Goal: Transaction & Acquisition: Purchase product/service

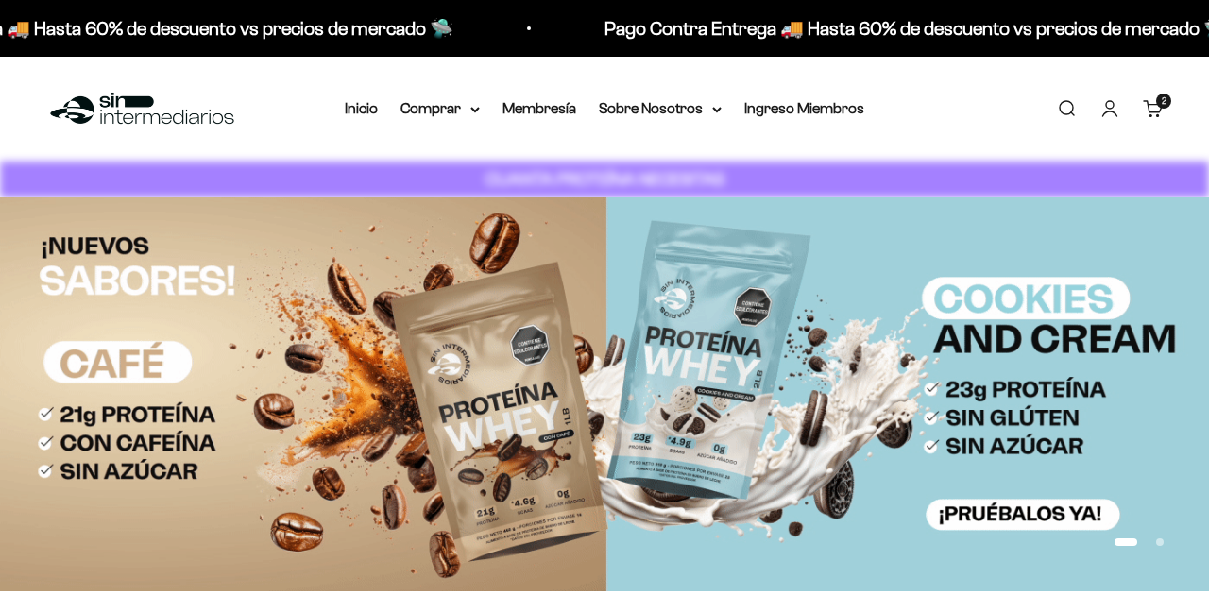
click at [1143, 109] on link "Carrito 2 artículos 2" at bounding box center [1153, 108] width 21 height 21
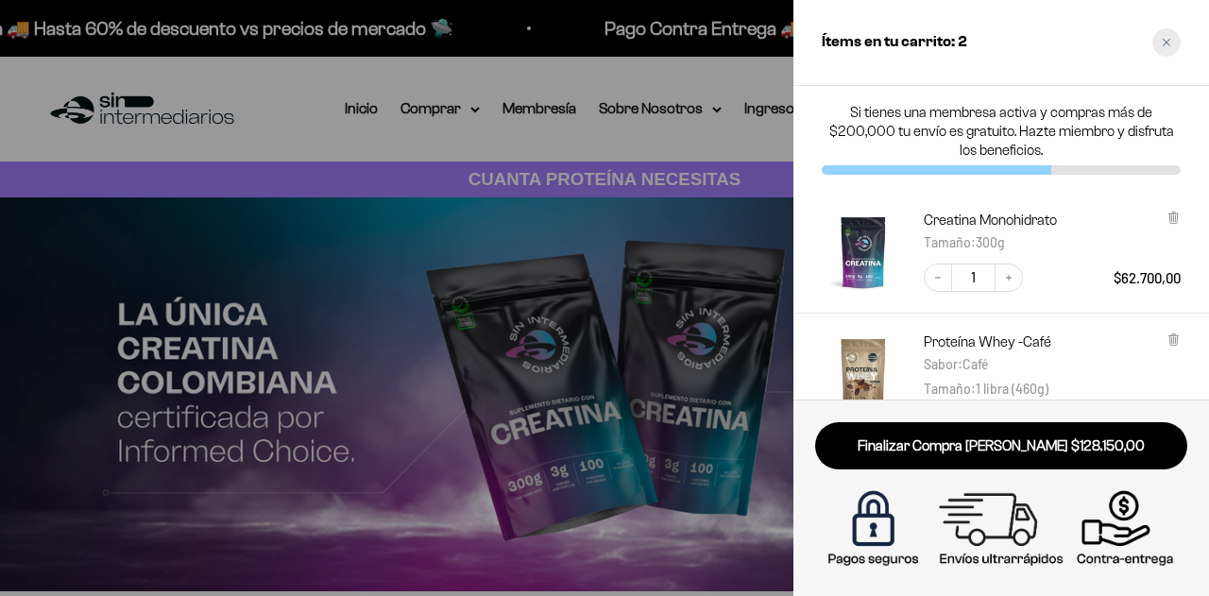
click at [1160, 48] on div "Close cart" at bounding box center [1167, 42] width 28 height 28
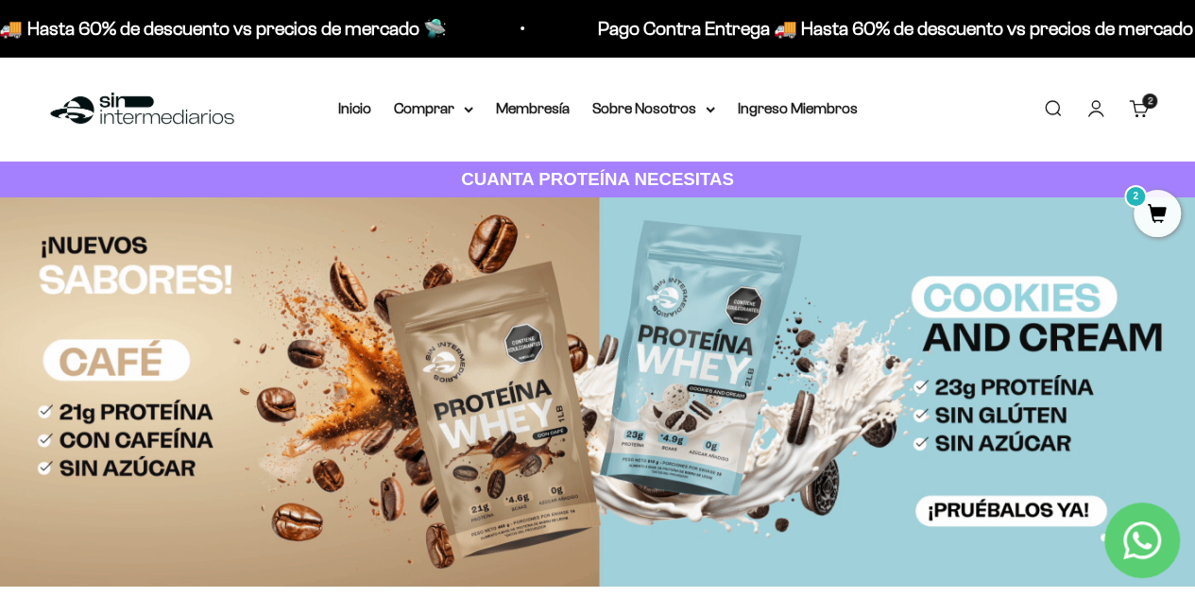
click at [1106, 107] on link "Iniciar sesión" at bounding box center [1095, 108] width 21 height 21
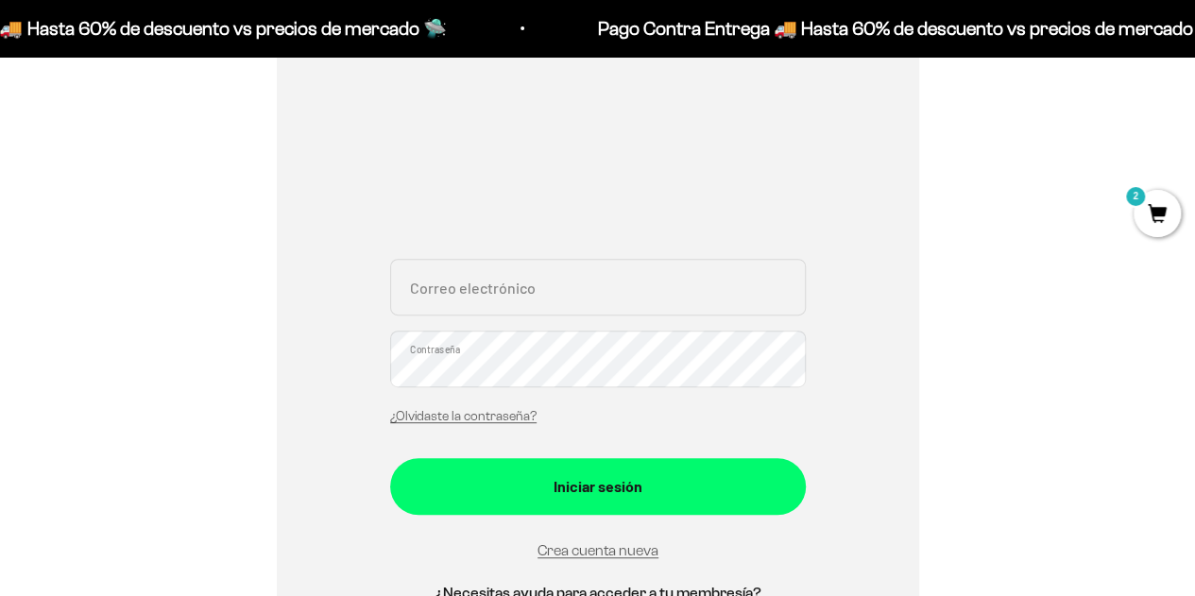
scroll to position [283, 0]
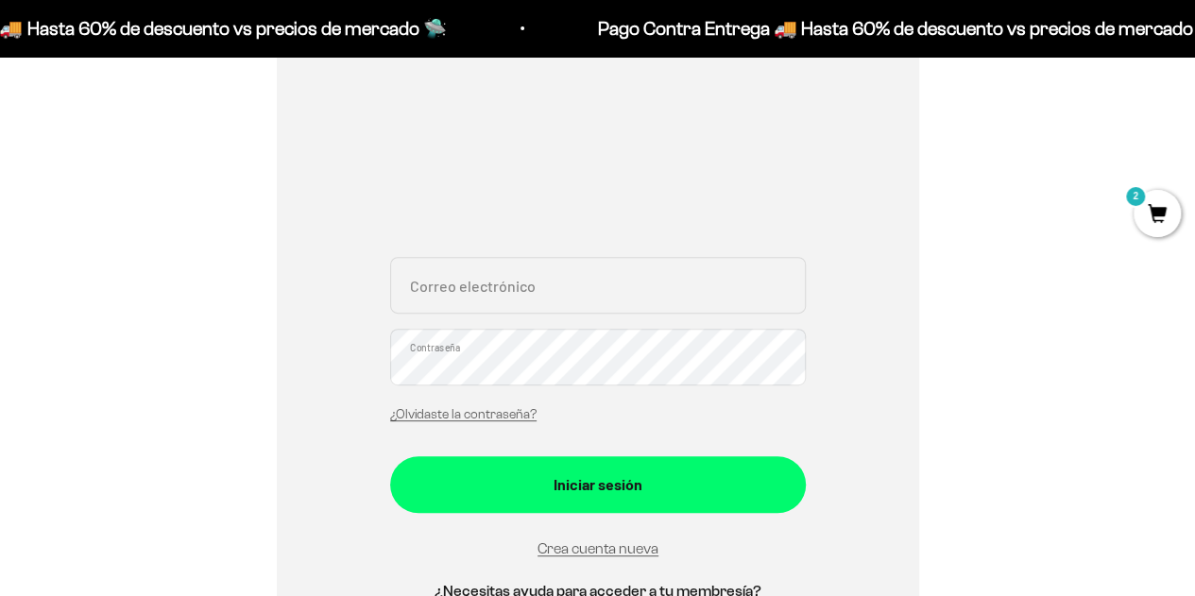
click at [484, 285] on input "Correo electrónico" at bounding box center [598, 285] width 416 height 57
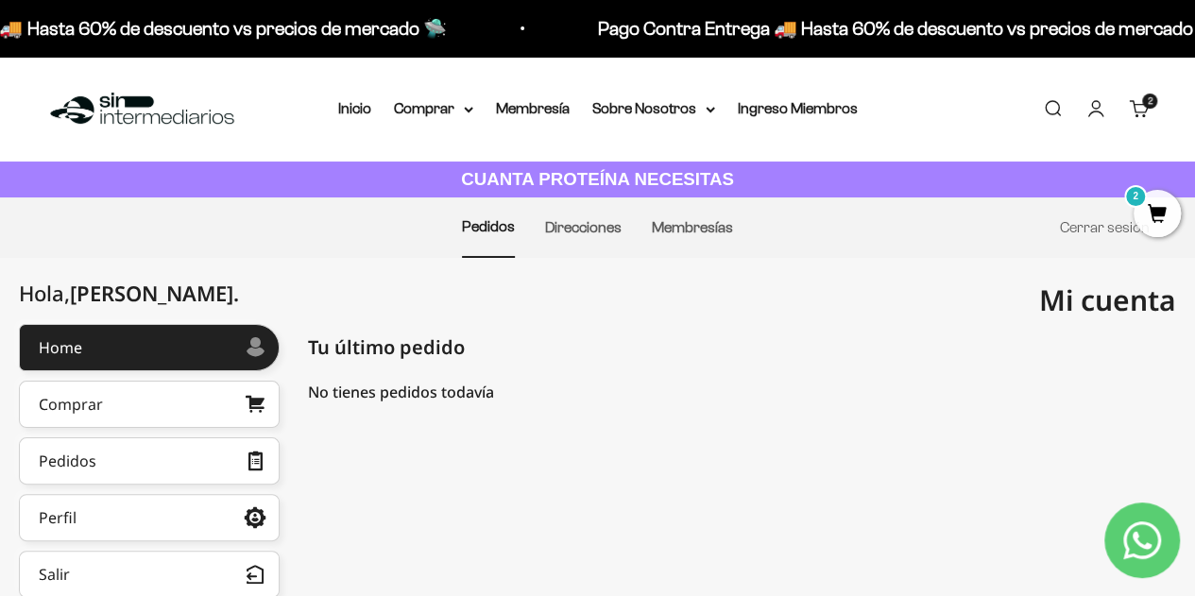
click at [1134, 98] on link "Carrito 2 artículos 2" at bounding box center [1139, 108] width 21 height 21
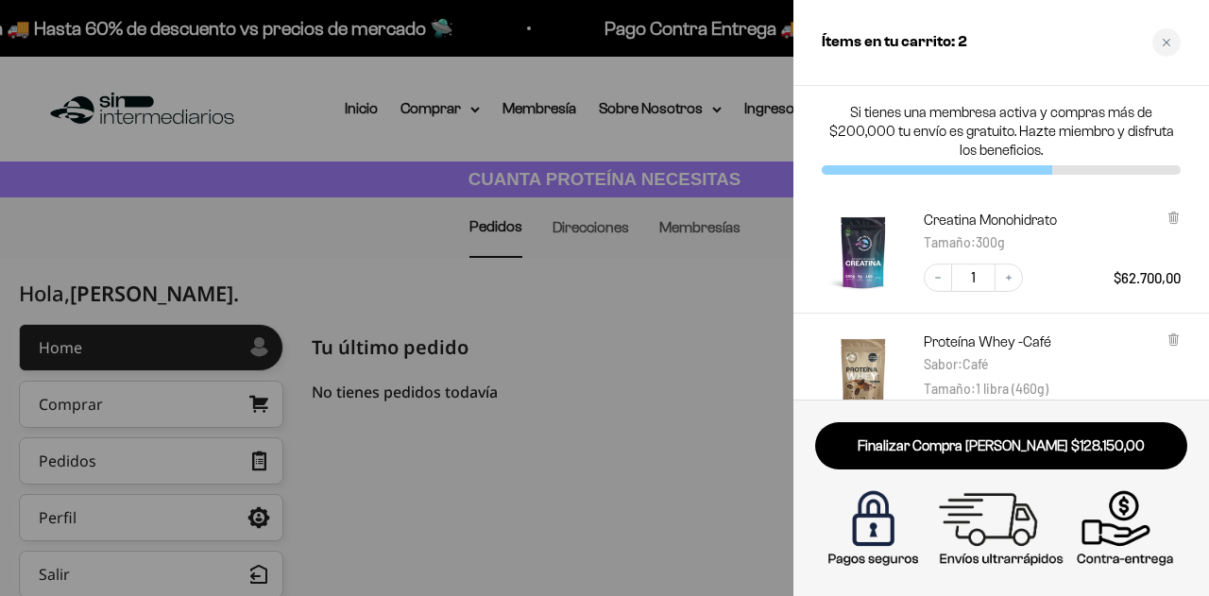
scroll to position [94, 0]
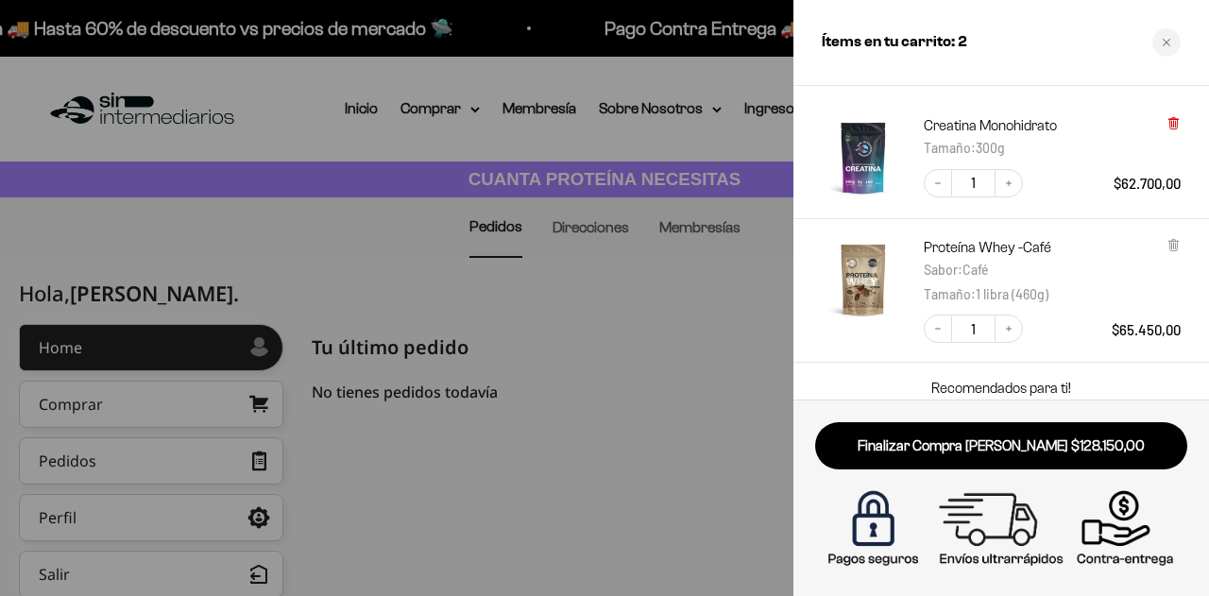
click at [1176, 124] on icon at bounding box center [1174, 123] width 8 height 9
click at [1172, 240] on icon at bounding box center [1173, 243] width 4 height 9
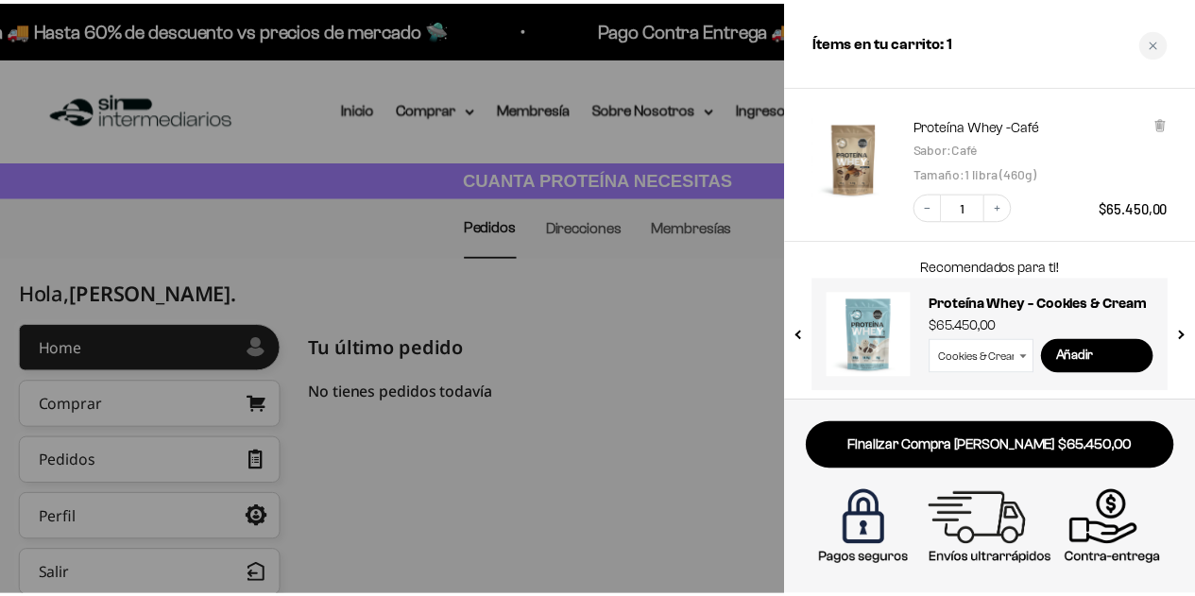
scroll to position [100, 0]
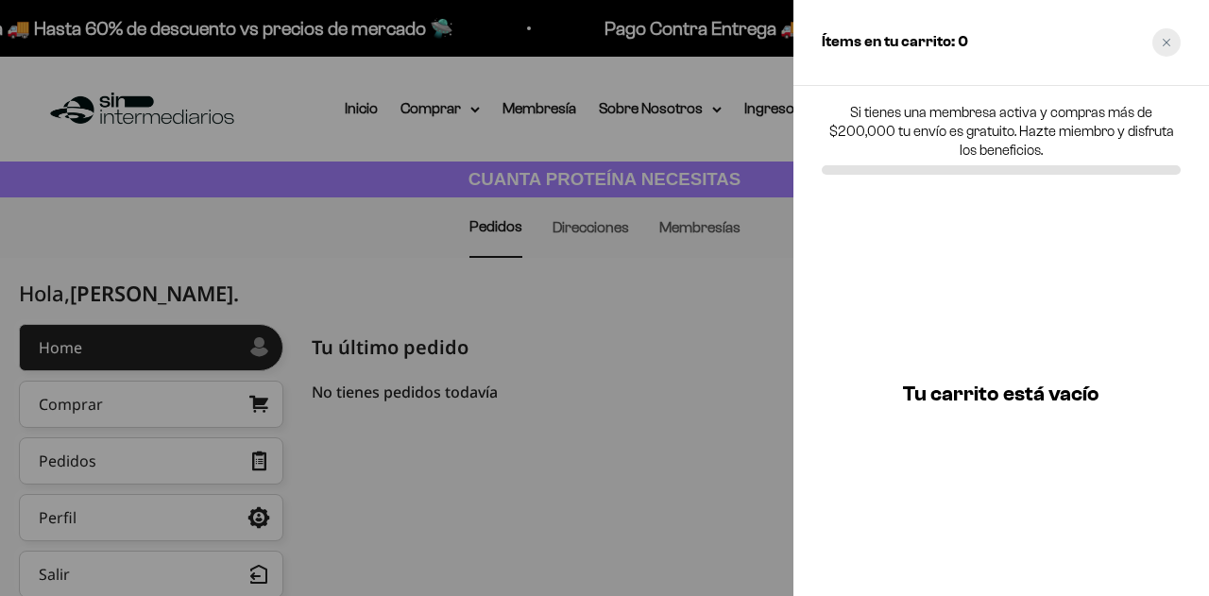
click at [1175, 36] on div "Close cart" at bounding box center [1167, 42] width 28 height 28
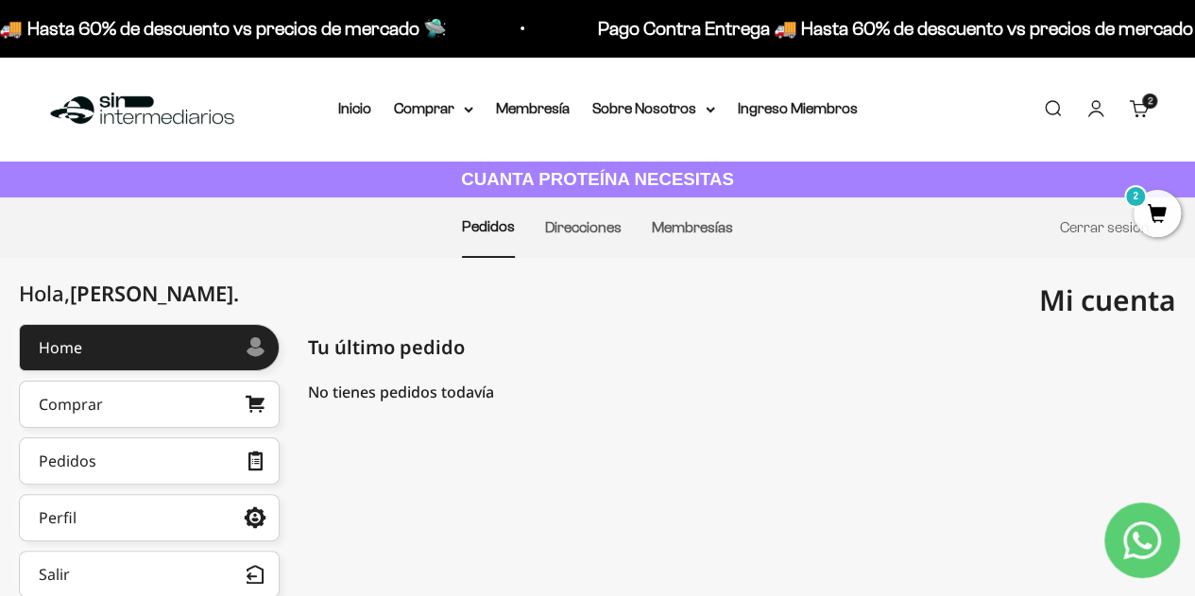
click at [1140, 213] on span "2" at bounding box center [1157, 213] width 47 height 47
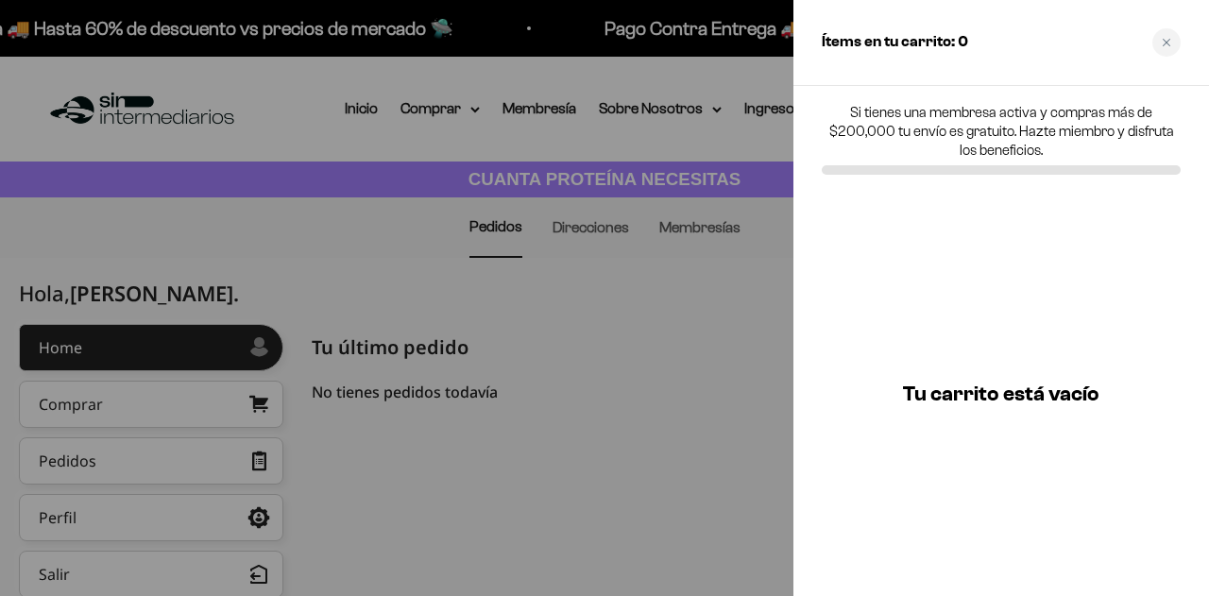
click at [1158, 59] on div "Ítems en tu carrito: 0" at bounding box center [1002, 43] width 416 height 86
click at [467, 385] on div at bounding box center [604, 298] width 1209 height 596
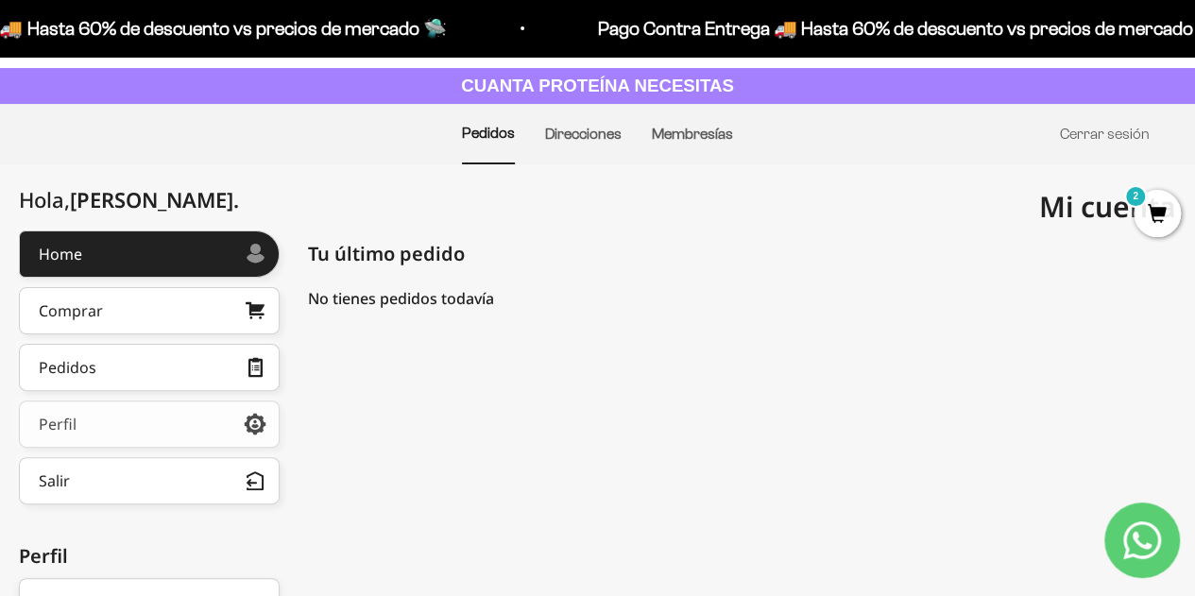
scroll to position [94, 0]
click at [173, 361] on link "Pedidos" at bounding box center [149, 366] width 261 height 47
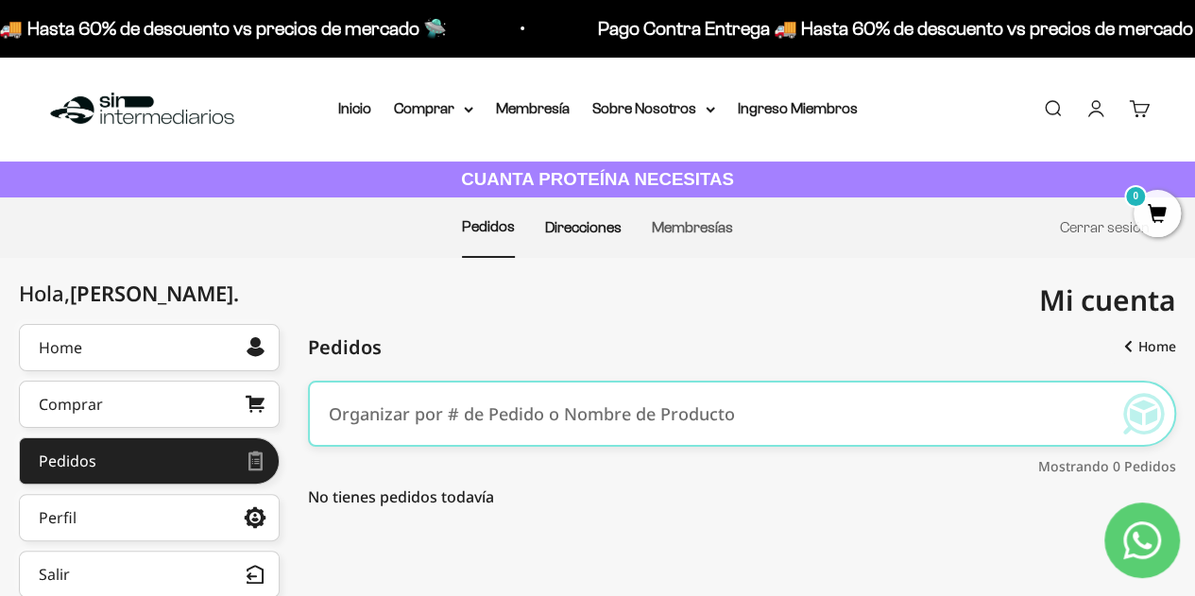
click at [584, 226] on link "Direcciones" at bounding box center [583, 227] width 77 height 16
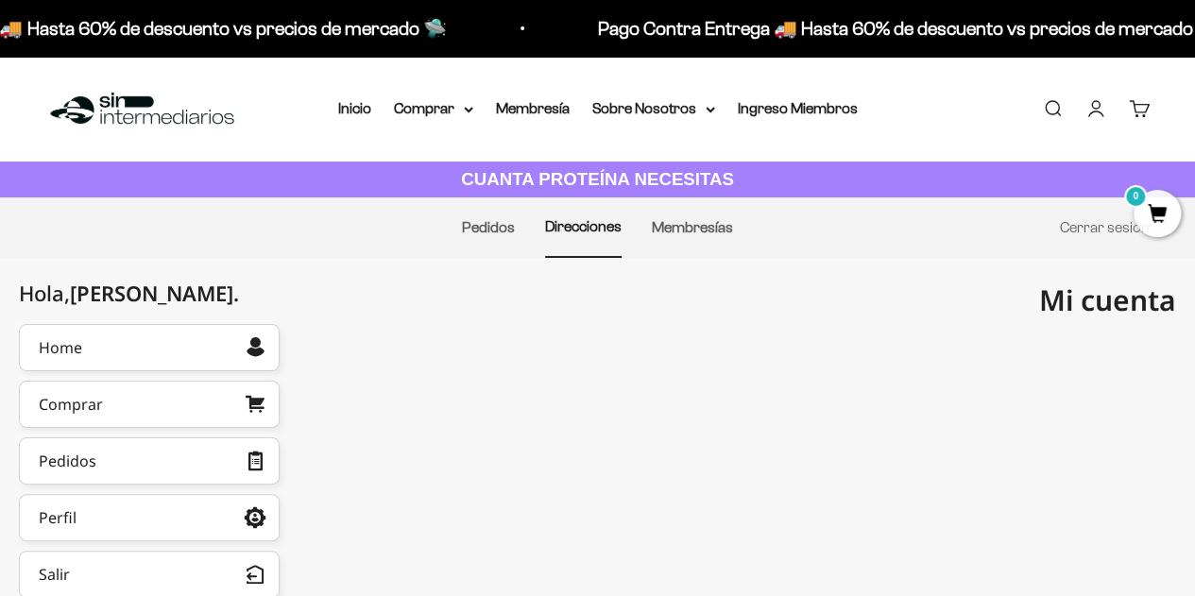
scroll to position [55, 0]
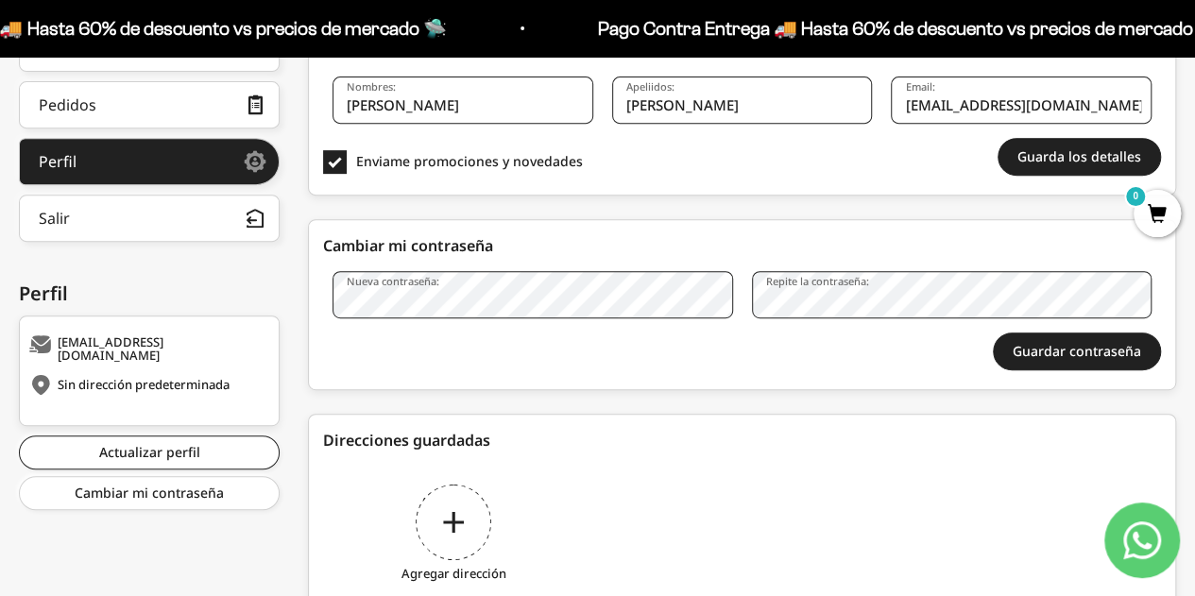
scroll to position [451, 0]
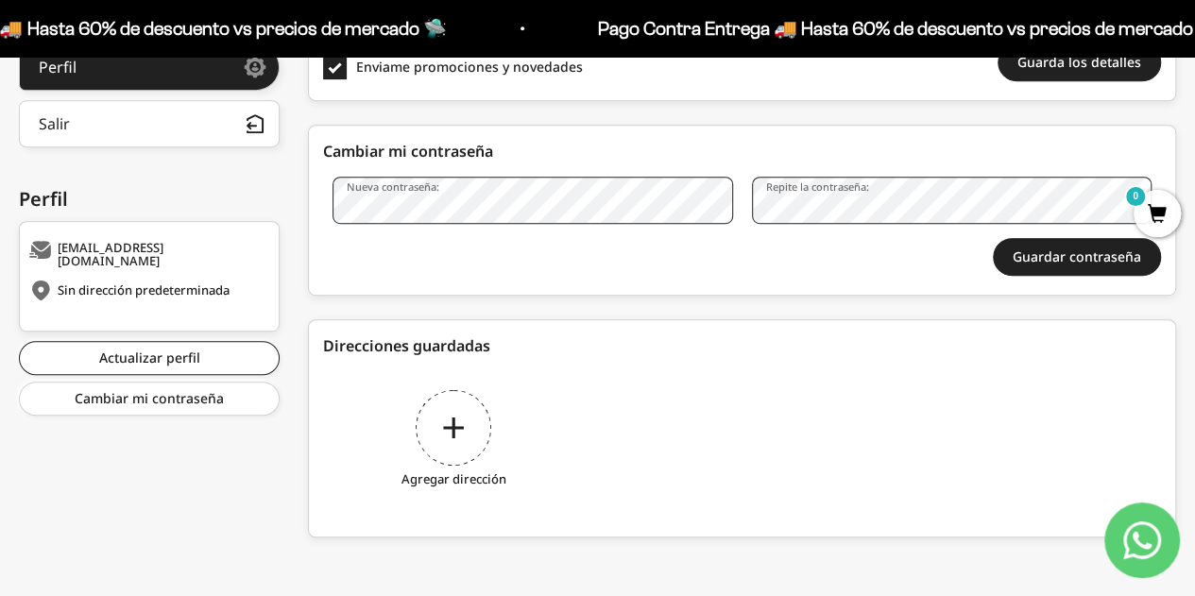
click at [464, 422] on div "Agregar dirección" at bounding box center [453, 442] width 261 height 142
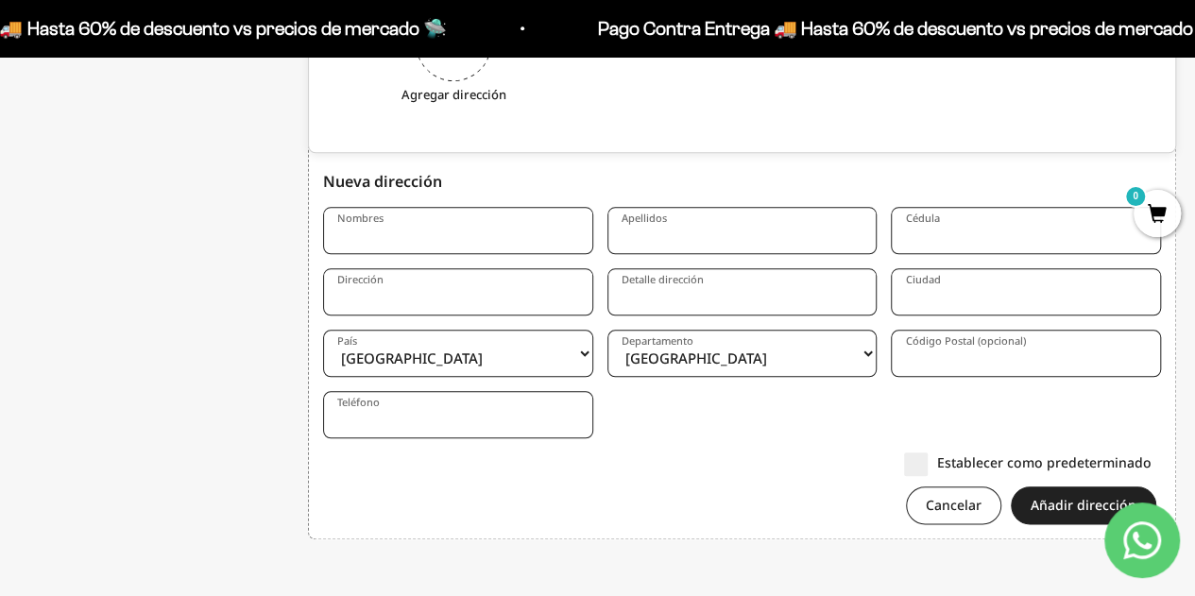
scroll to position [837, 0]
click at [462, 248] on input "Nombres" at bounding box center [458, 228] width 270 height 47
type input "[PERSON_NAME]"
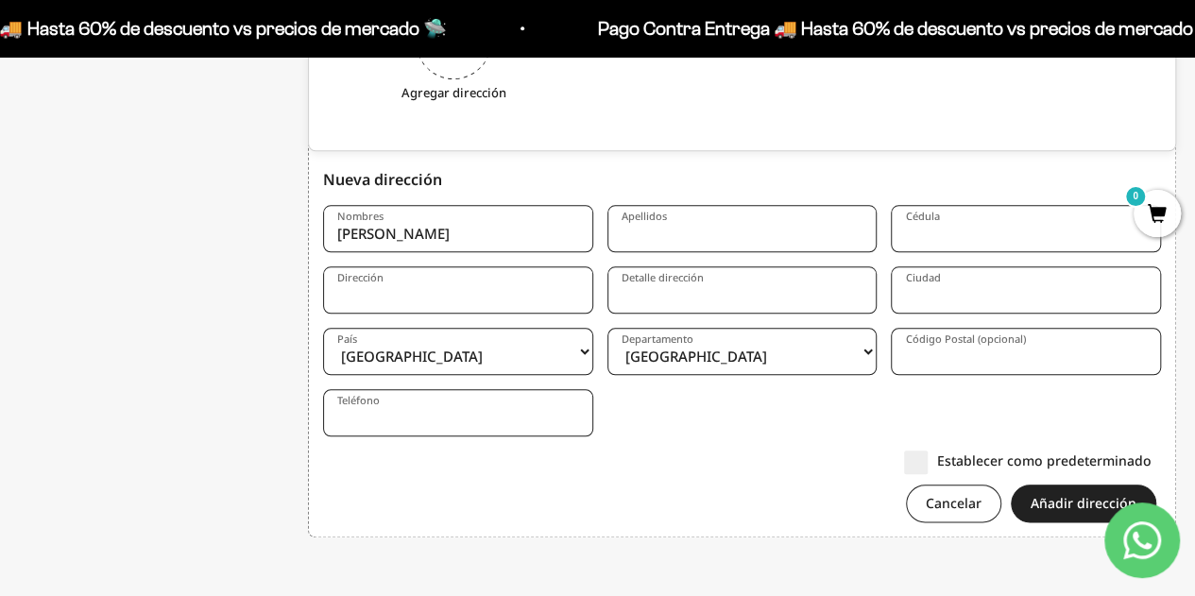
type input "[PERSON_NAME]"
type input "calle 131 #93 24"
type input "Bogotá"
click at [456, 305] on input "calle 131 #93 24" at bounding box center [458, 289] width 270 height 47
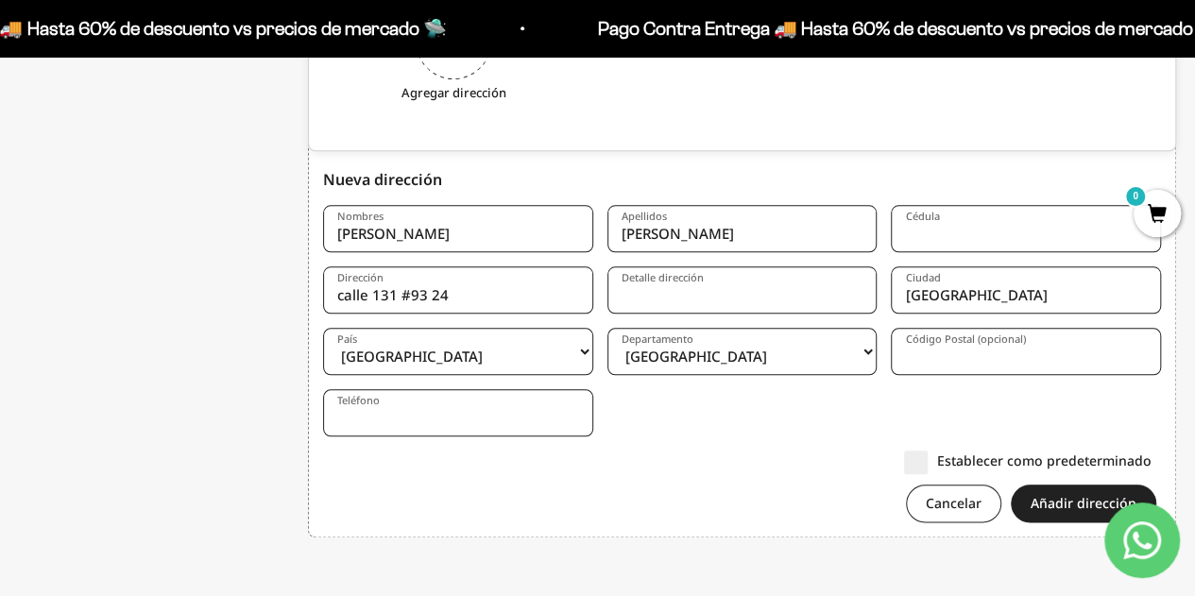
type input "Calle 8 #9-21"
click at [973, 294] on input "Bogotá" at bounding box center [1026, 289] width 270 height 47
type input "Aquitania"
click at [671, 299] on input "Detalle dirección" at bounding box center [742, 289] width 270 height 47
type input "Casa"
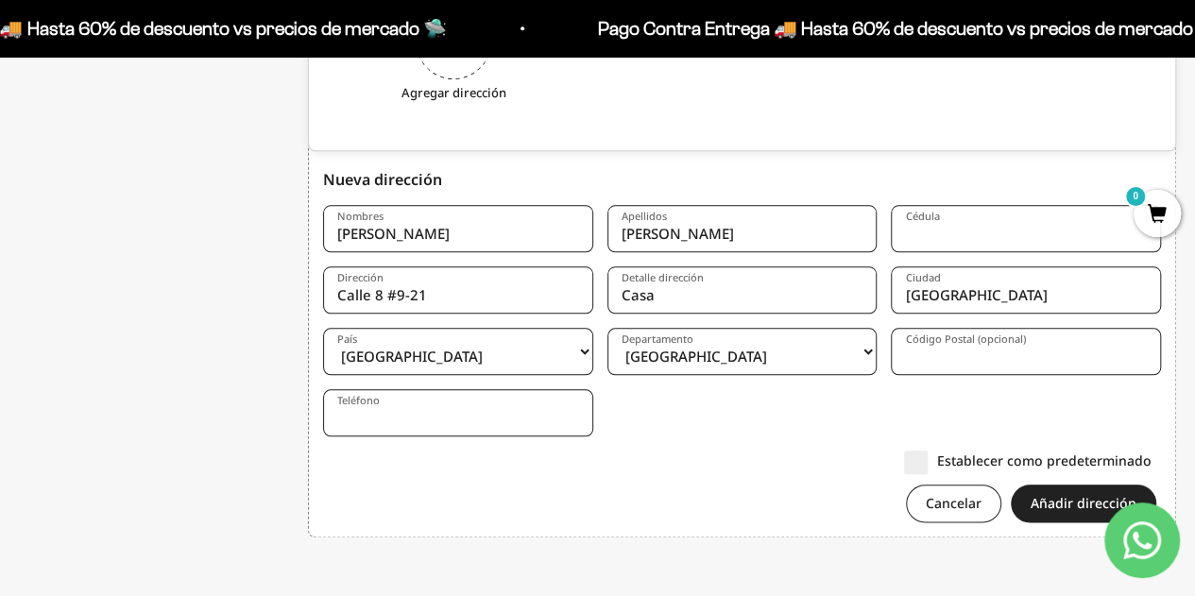
select select "Boyacá"
click at [641, 389] on form "Nombres Angel Esteban Apellidos Patiño Salazar Cédula Dirección Calle 8 #9-21 D…" at bounding box center [742, 371] width 838 height 332
click at [489, 418] on input "3134507191" at bounding box center [458, 412] width 270 height 47
drag, startPoint x: 489, startPoint y: 418, endPoint x: 202, endPoint y: 427, distance: 287.4
click at [202, 427] on div "Hola, Angel Esteban . Home Comprar Pedidos Perfil Información personal Direccio…" at bounding box center [597, 19] width 1157 height 1065
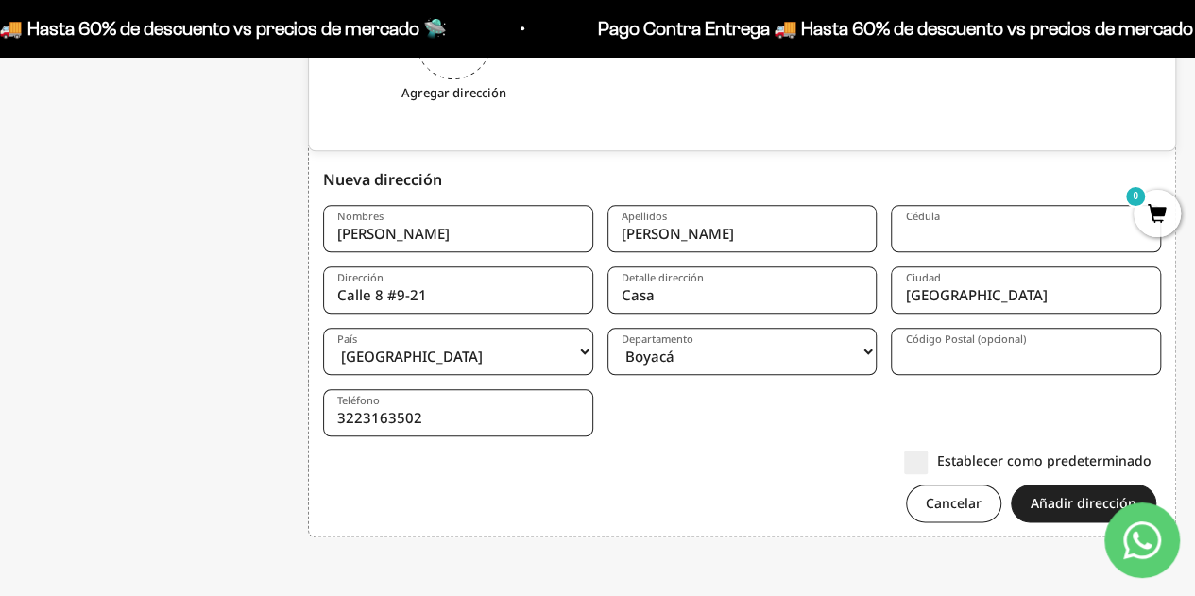
type input "3223163502"
click at [952, 375] on form "Nombres Angel Esteban Apellidos Patiño Salazar Cédula Dirección Calle 8 #9-21 D…" at bounding box center [742, 371] width 838 height 332
click at [946, 360] on input "Código Postal (opcional)" at bounding box center [1026, 351] width 270 height 47
type input "152420"
click at [914, 233] on input "Cédula" at bounding box center [1026, 228] width 270 height 47
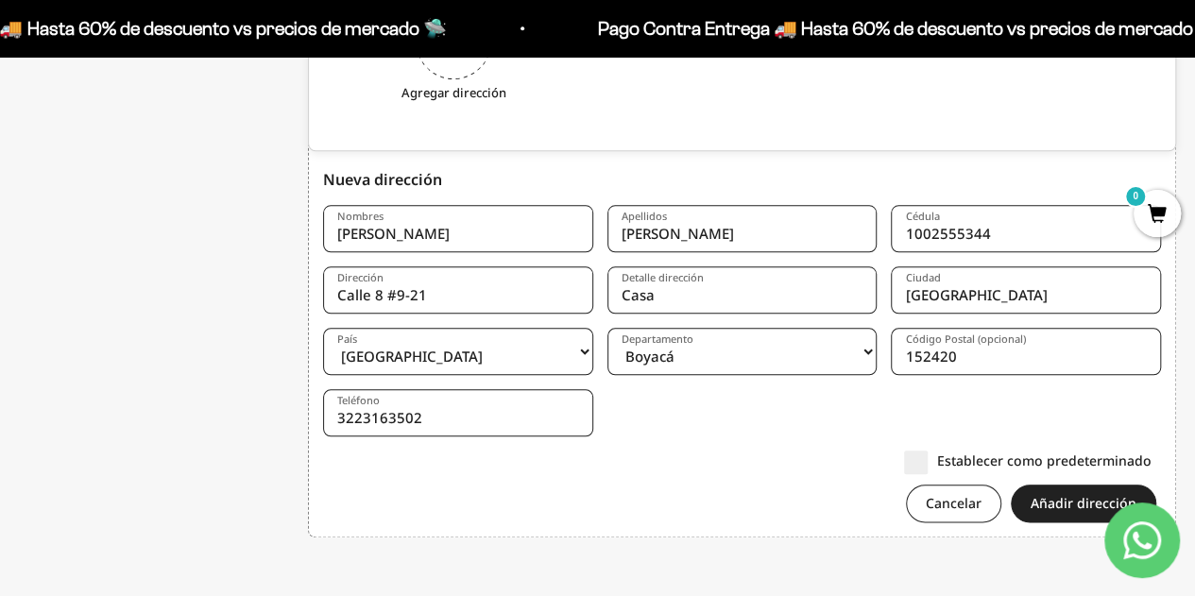
type input "1002555344"
click at [923, 461] on label "Establecer como predeterminado" at bounding box center [1028, 461] width 248 height 20
click at [1152, 460] on input "Establecer como predeterminado" at bounding box center [1152, 460] width 0 height 0
click at [1058, 487] on button "Añadir dirección" at bounding box center [1083, 504] width 145 height 38
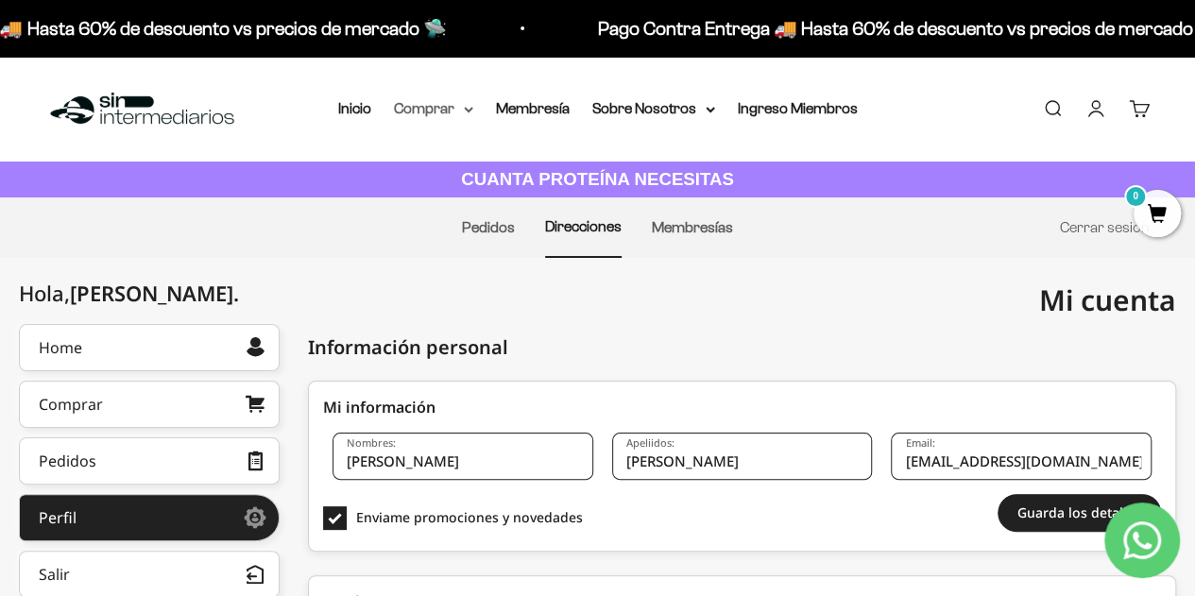
click at [423, 111] on summary "Comprar" at bounding box center [433, 108] width 79 height 25
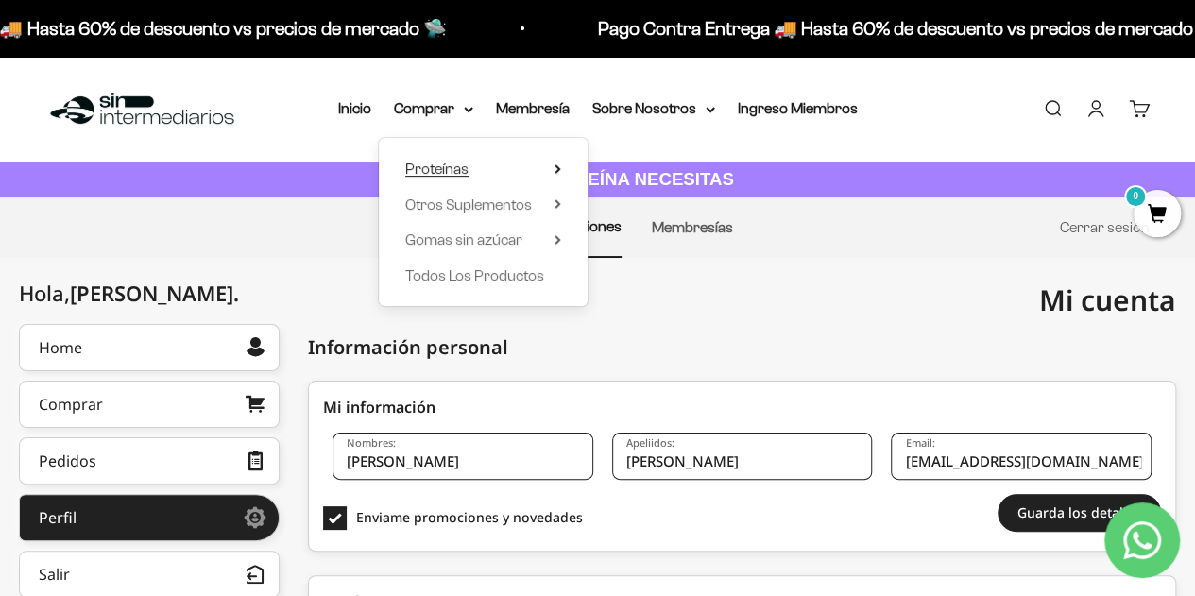
click at [556, 162] on summary "Proteínas" at bounding box center [483, 169] width 156 height 25
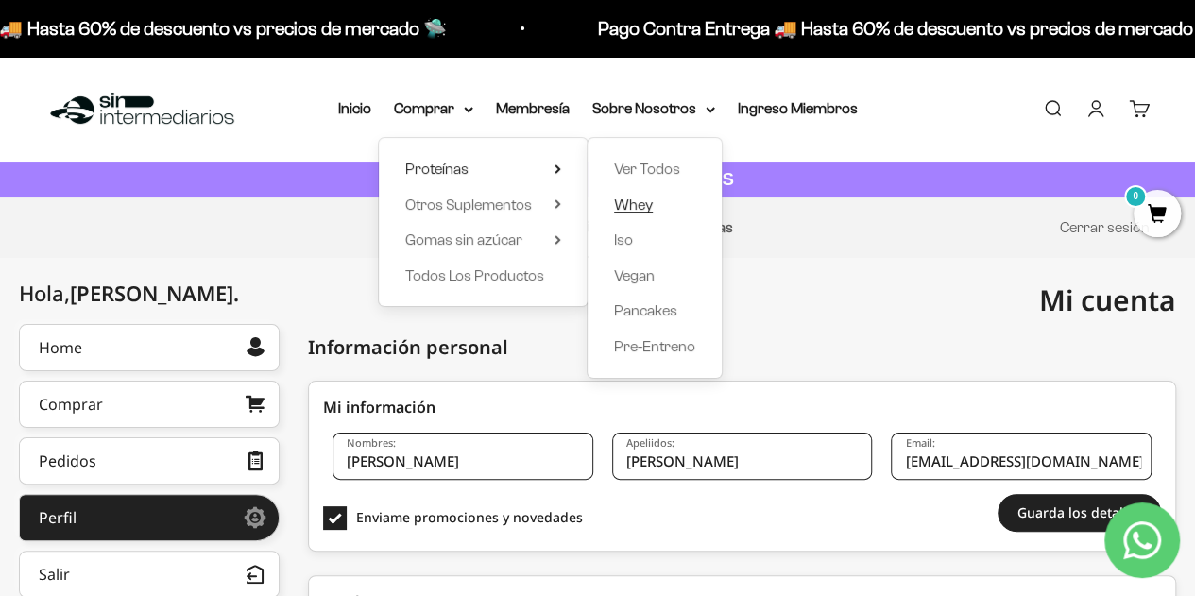
click at [633, 210] on span "Whey" at bounding box center [633, 205] width 39 height 16
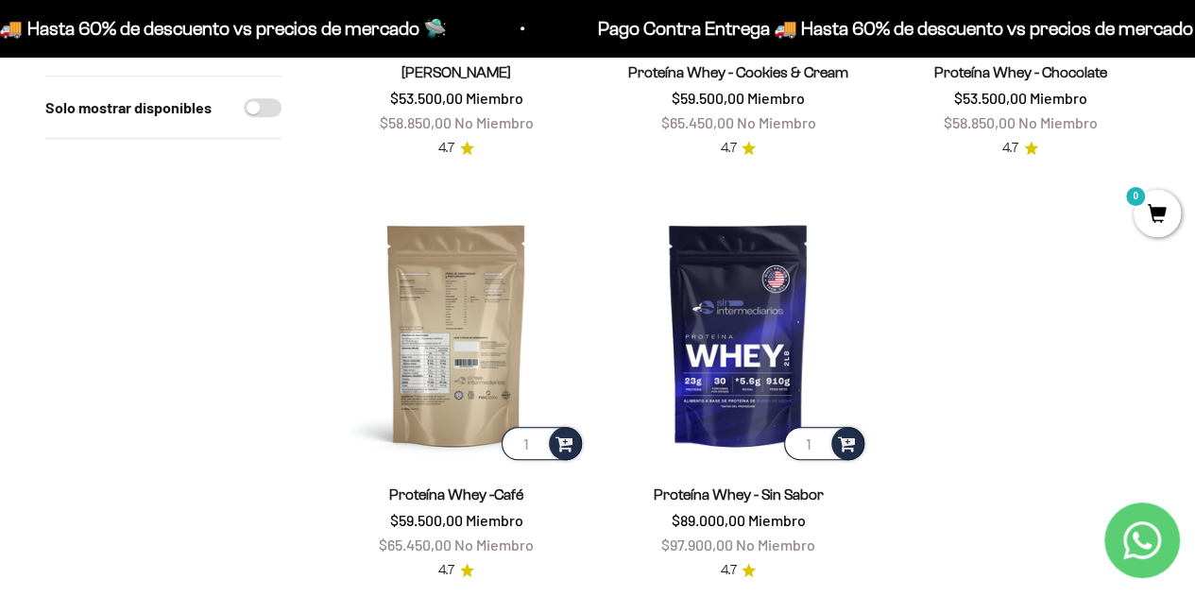
scroll to position [567, 0]
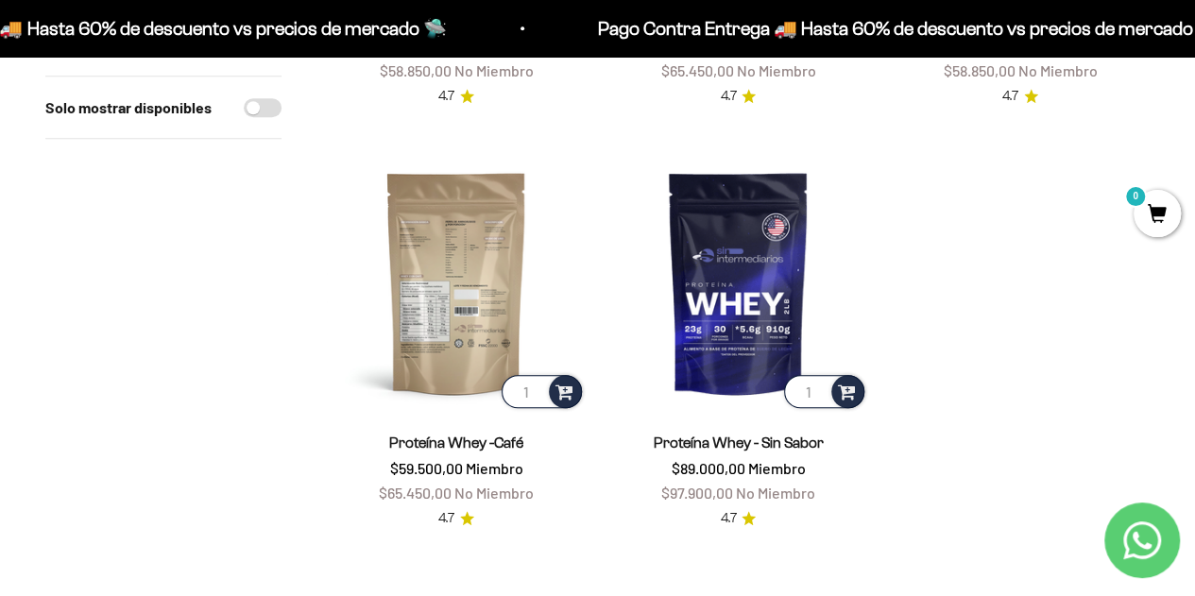
click at [484, 309] on img at bounding box center [456, 282] width 259 height 259
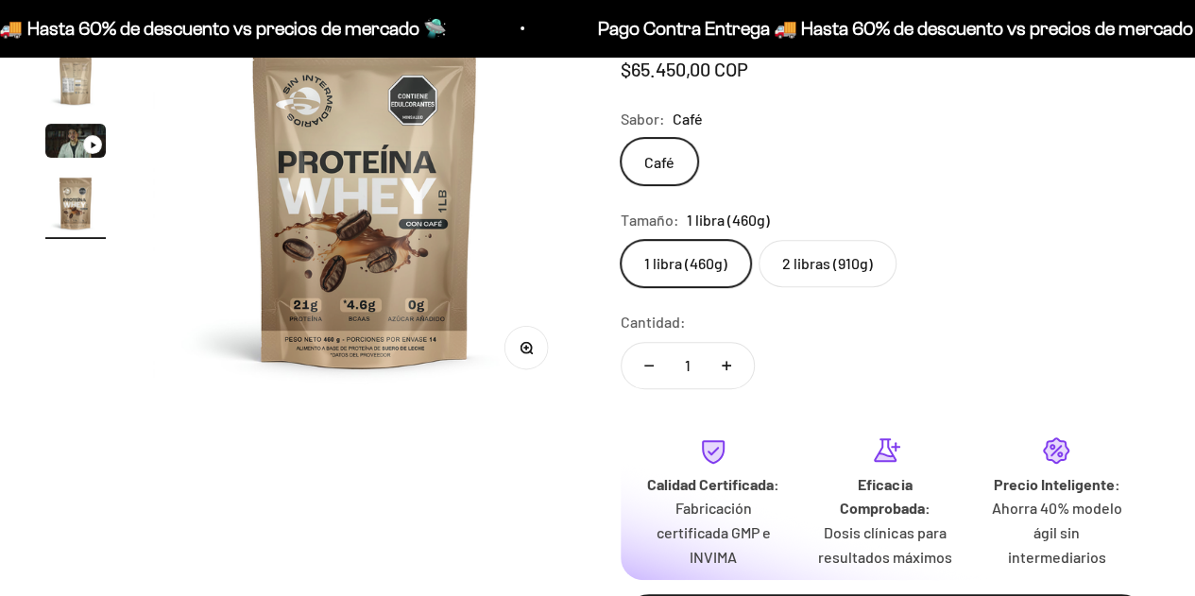
scroll to position [283, 0]
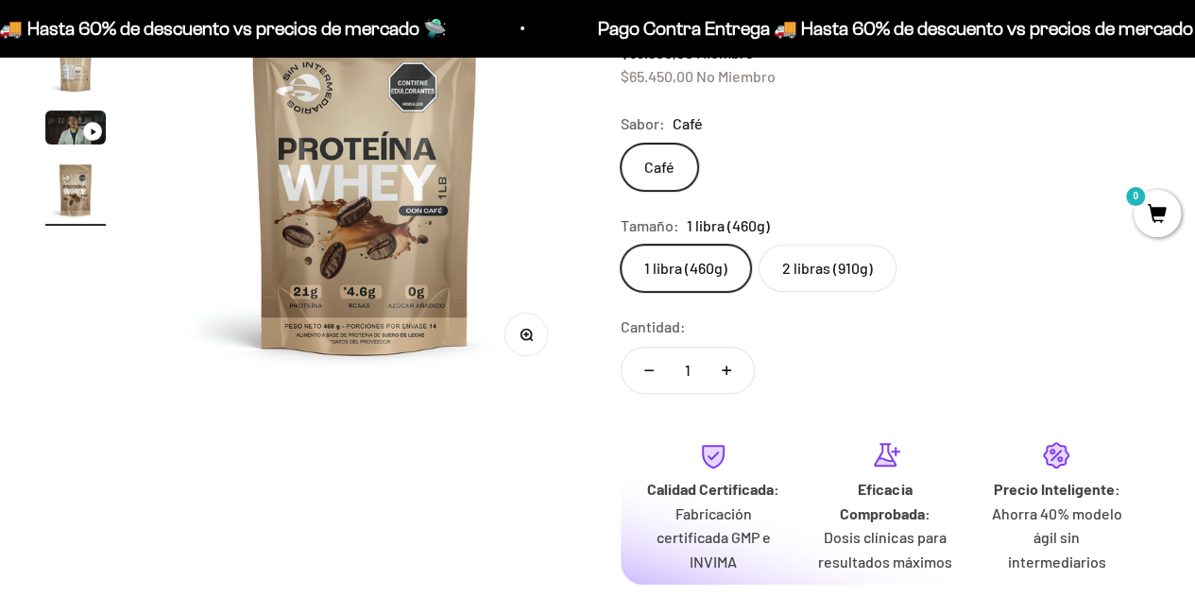
click at [848, 269] on label "2 libras (910g)" at bounding box center [828, 268] width 138 height 47
click at [621, 245] on input "2 libras (910g)" at bounding box center [620, 244] width 1 height 1
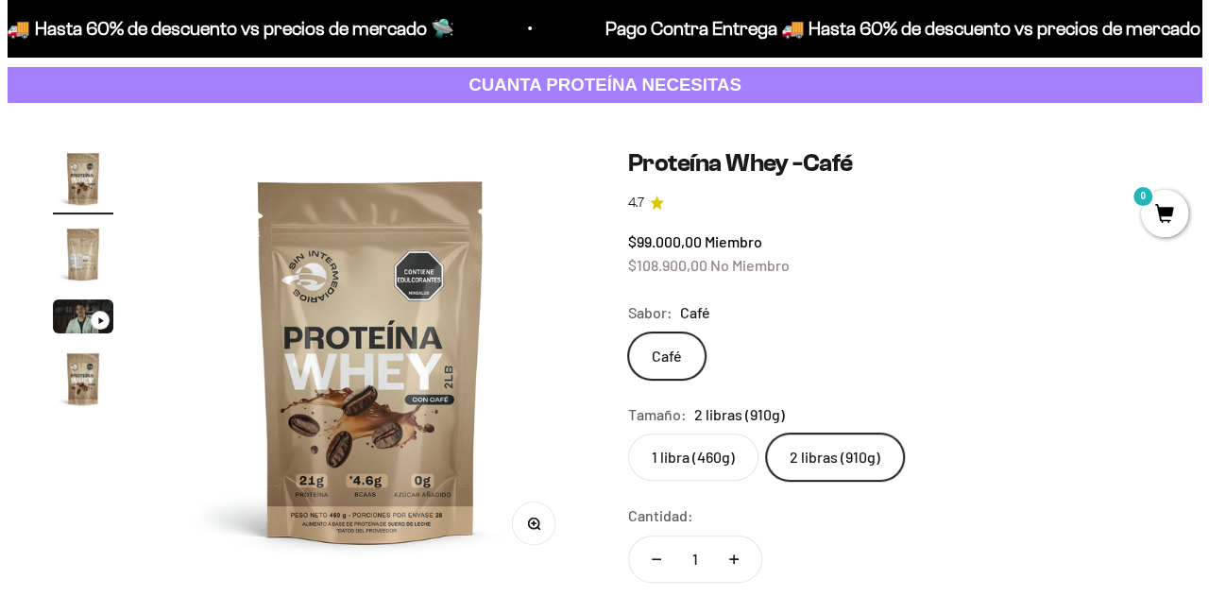
scroll to position [378, 0]
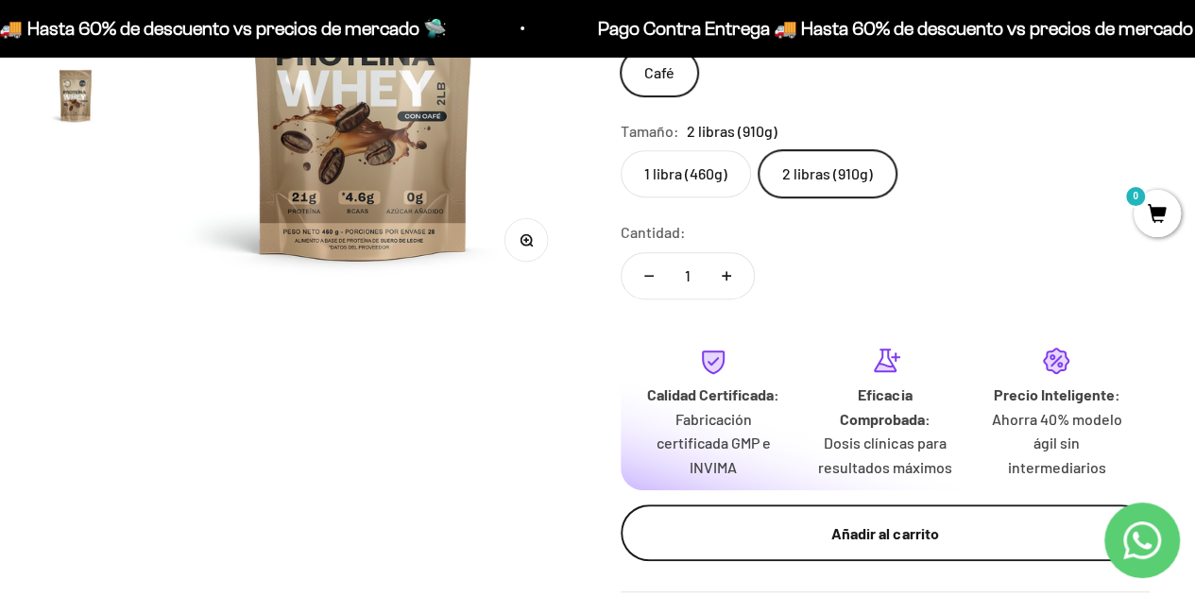
click at [861, 522] on div "Añadir al carrito" at bounding box center [885, 533] width 454 height 25
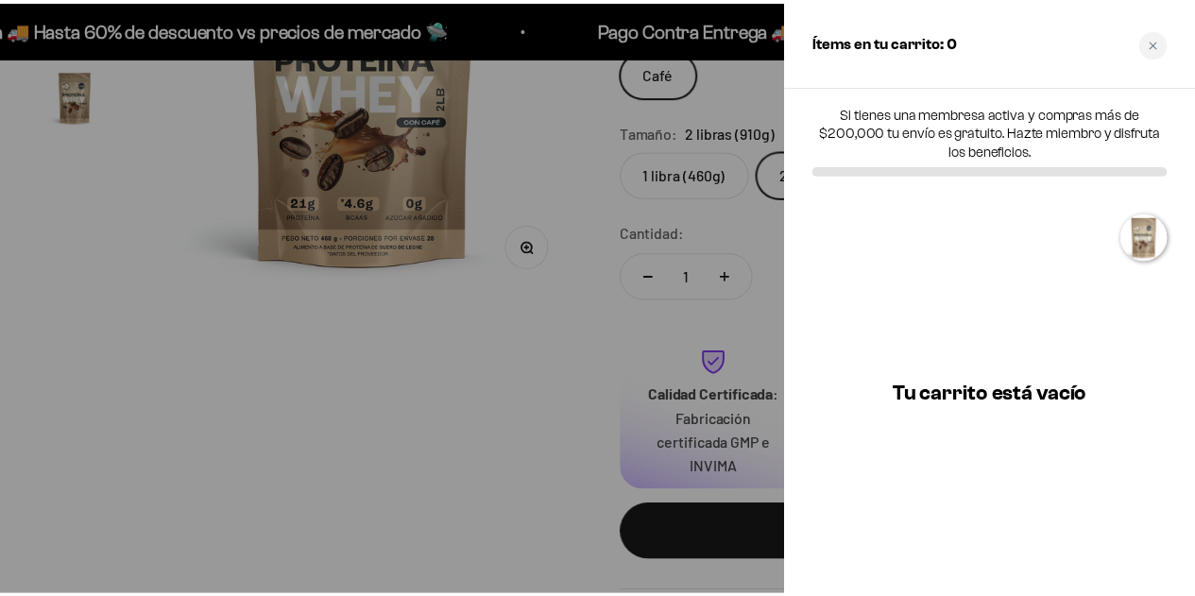
scroll to position [0, 0]
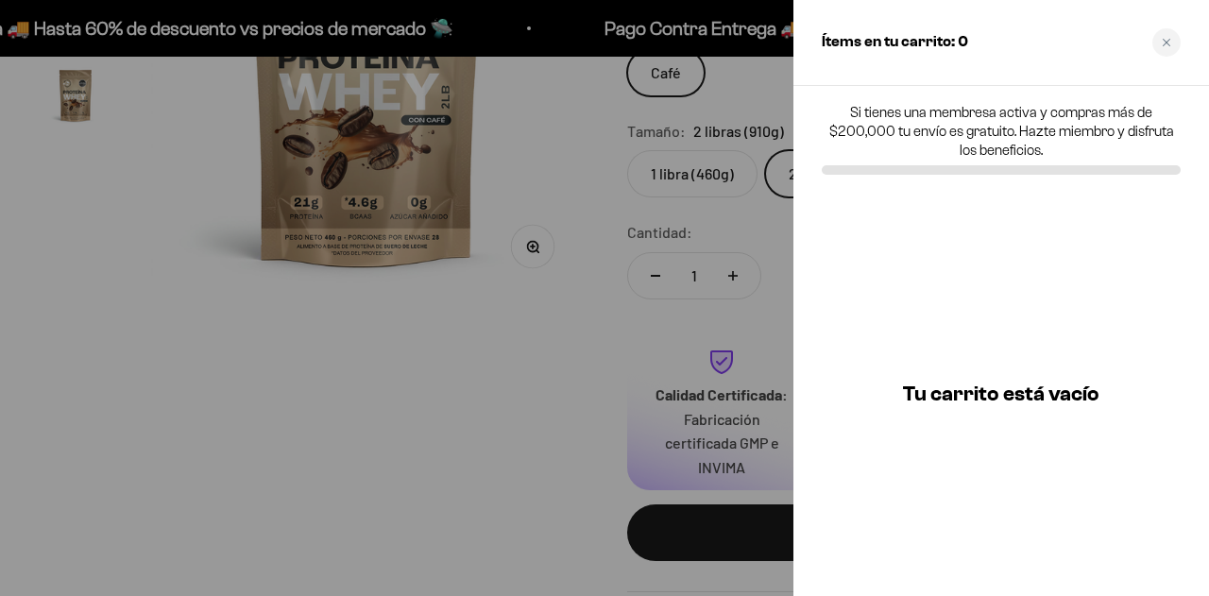
click at [684, 303] on div at bounding box center [604, 298] width 1209 height 596
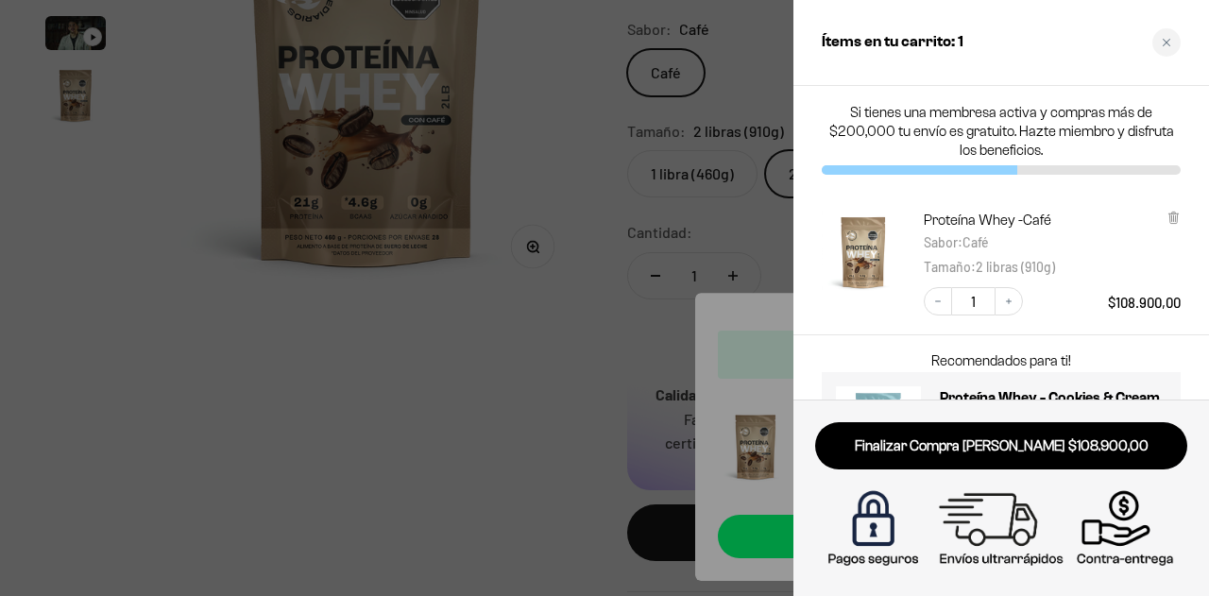
click at [775, 230] on div at bounding box center [604, 298] width 1209 height 596
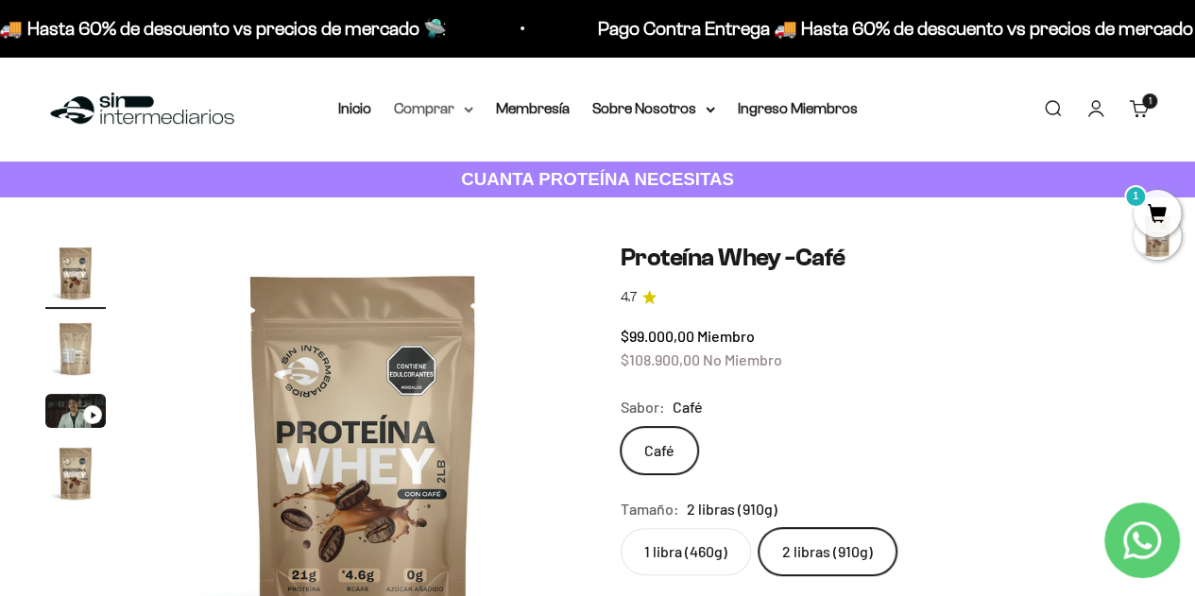
click at [428, 112] on summary "Comprar" at bounding box center [433, 108] width 79 height 25
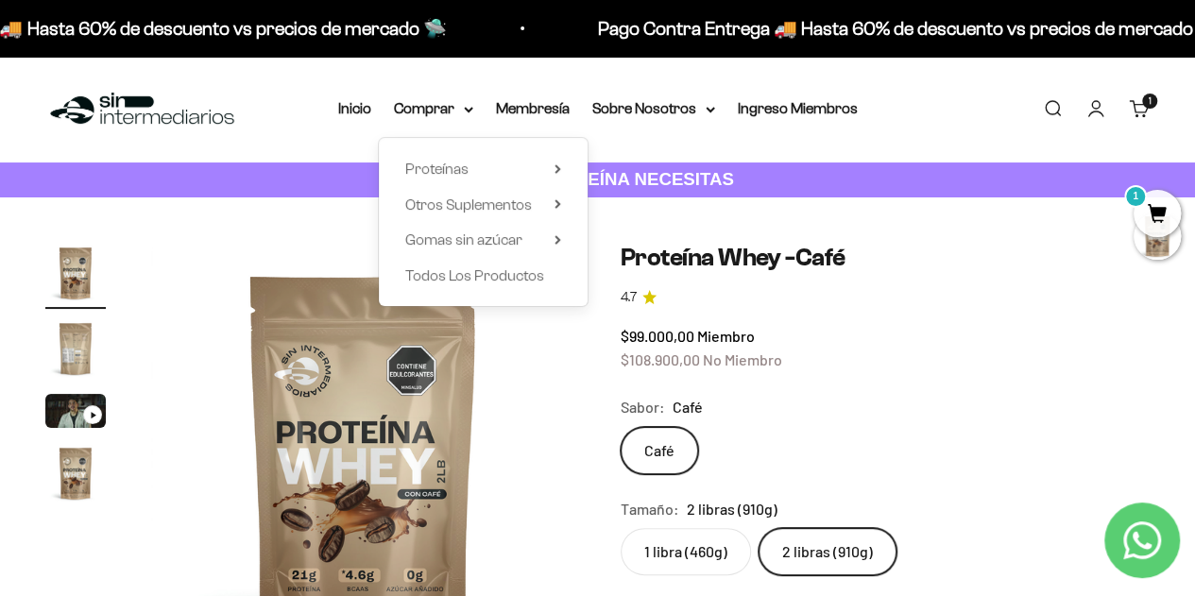
click at [561, 205] on div "Proteínas Ver Todos Whey Iso Vegan" at bounding box center [483, 222] width 209 height 168
click at [557, 205] on icon at bounding box center [558, 204] width 4 height 8
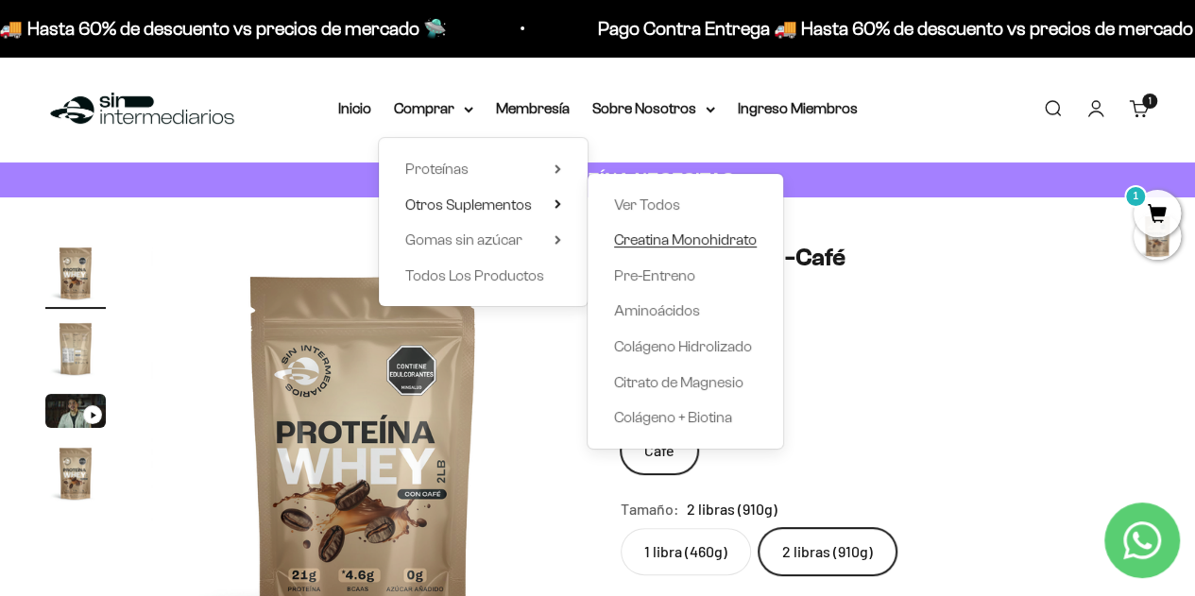
click at [648, 242] on span "Creatina Monohidrato" at bounding box center [685, 239] width 143 height 16
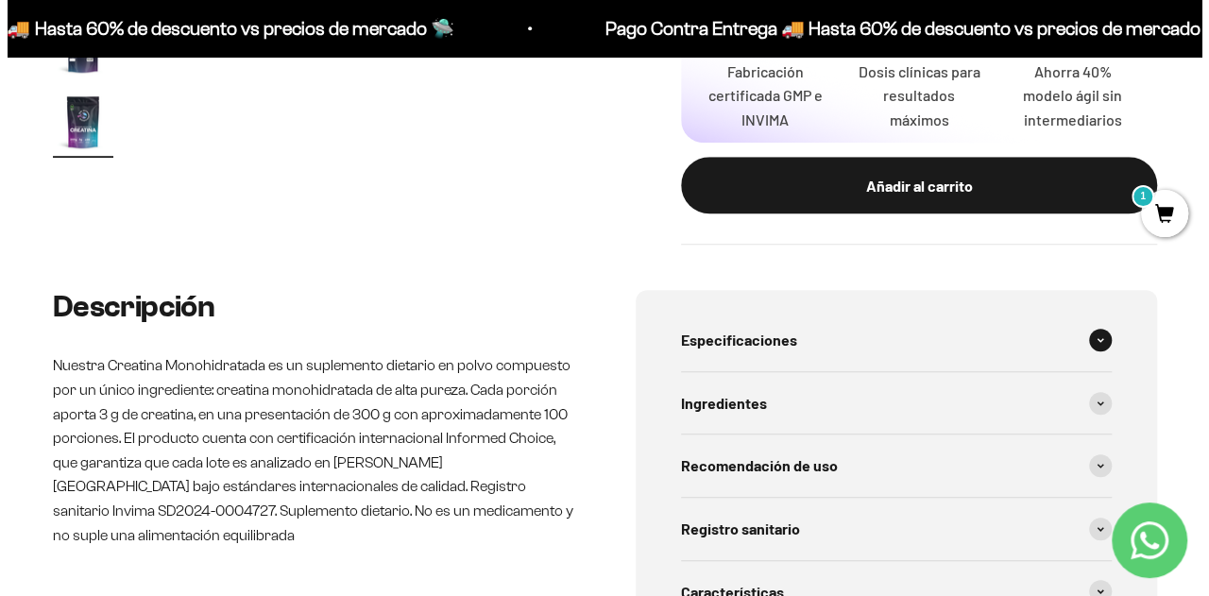
scroll to position [661, 0]
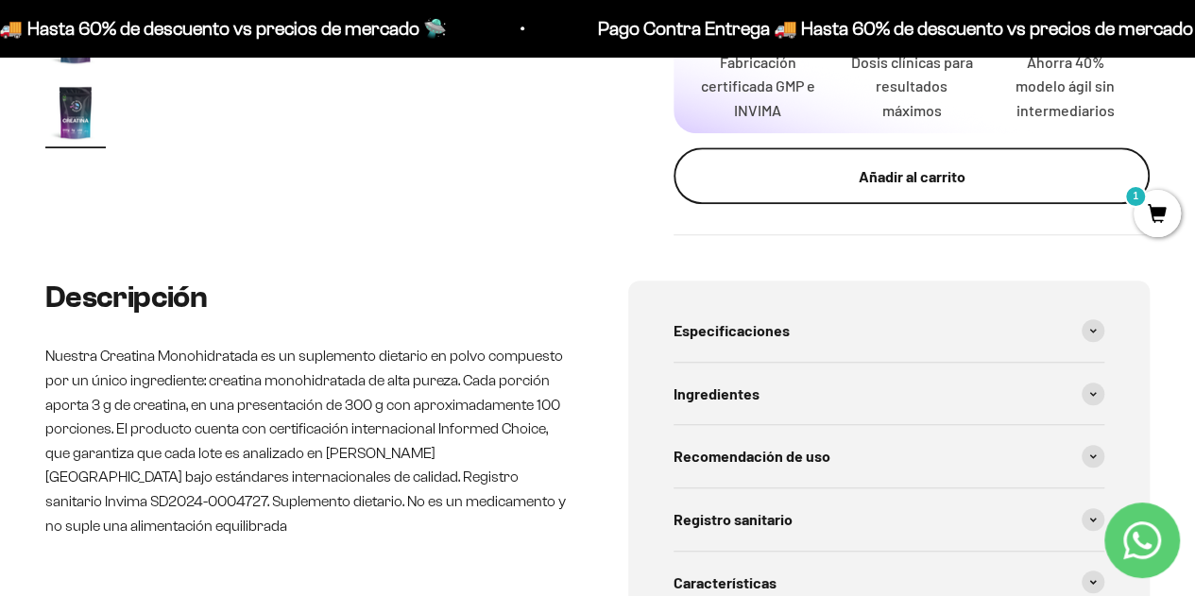
click at [860, 175] on div "Añadir al carrito" at bounding box center [911, 176] width 401 height 25
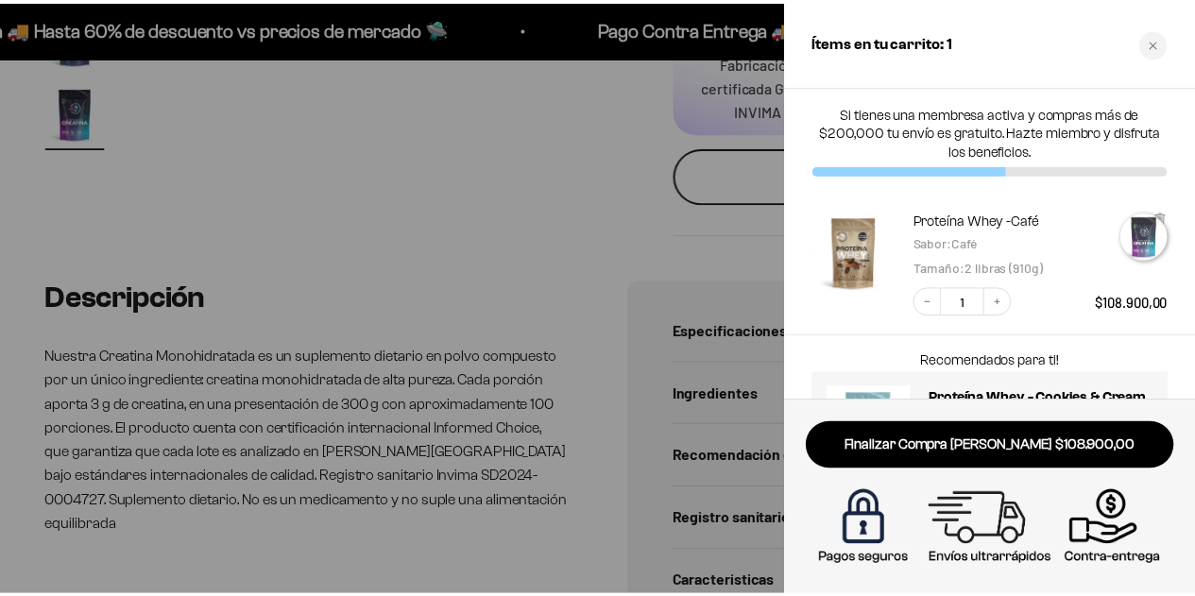
scroll to position [0, 3966]
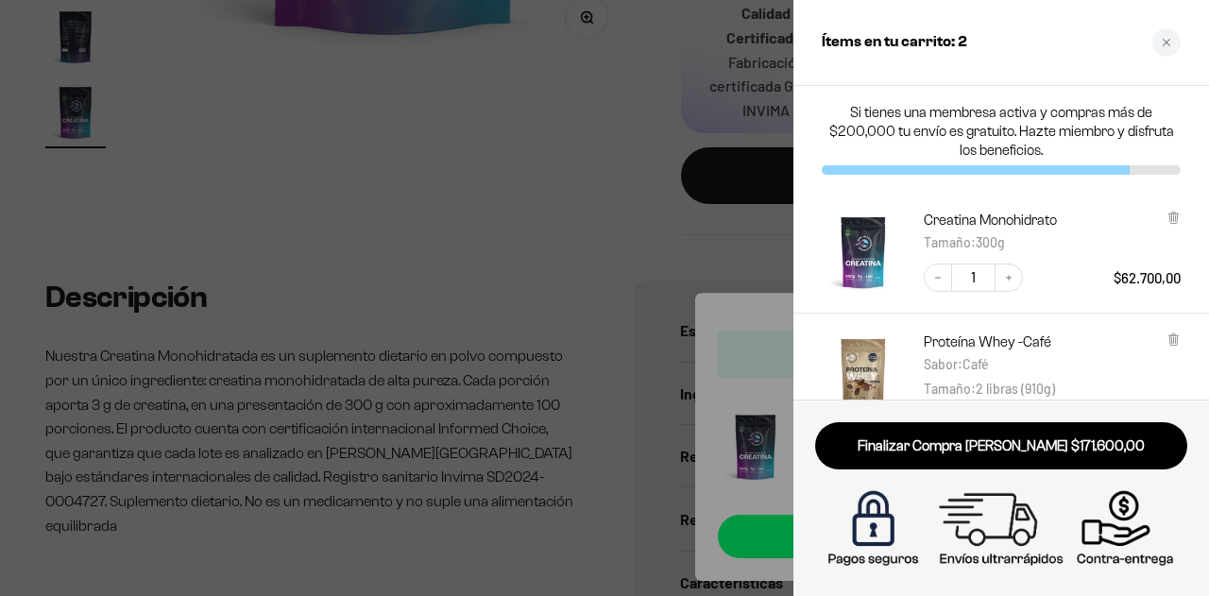
click at [528, 260] on div at bounding box center [604, 298] width 1209 height 596
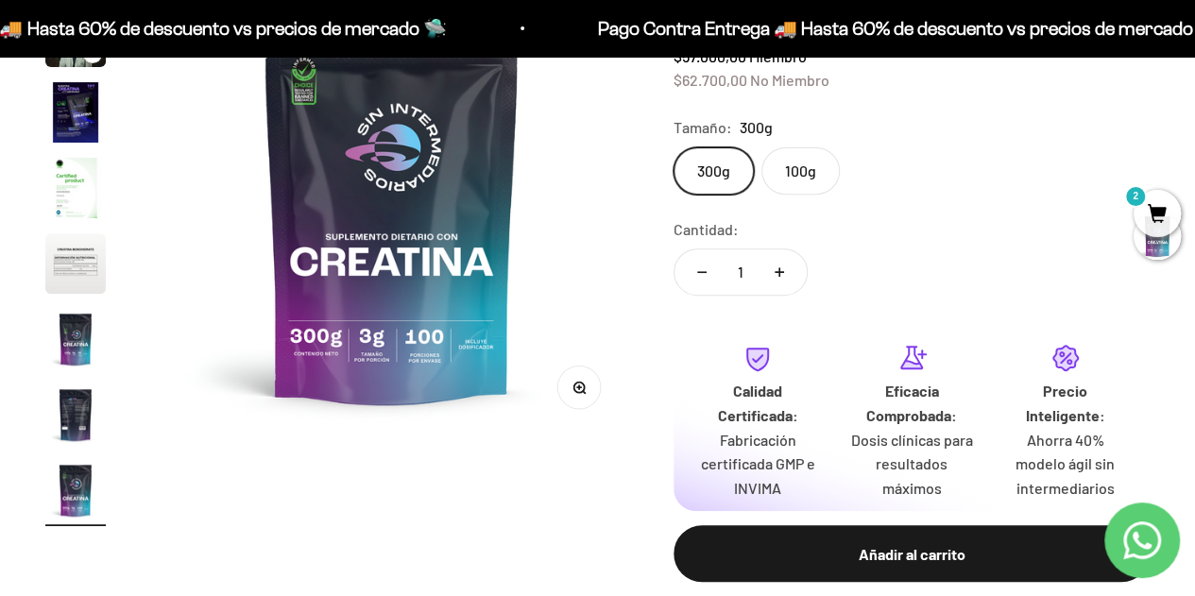
scroll to position [0, 0]
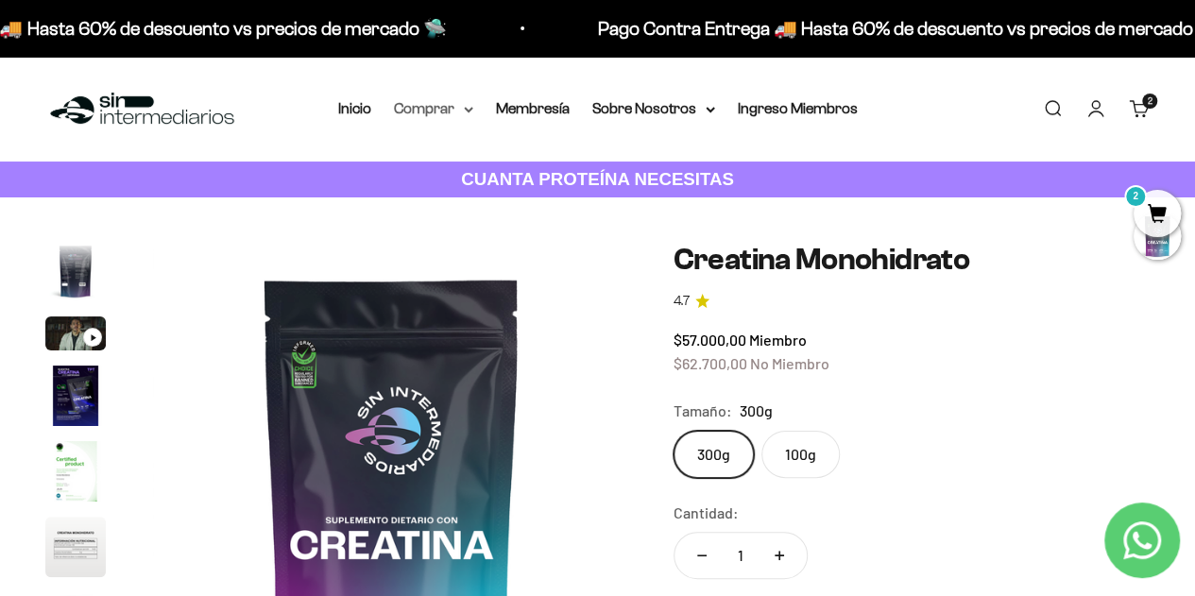
click at [461, 113] on summary "Comprar" at bounding box center [433, 108] width 79 height 25
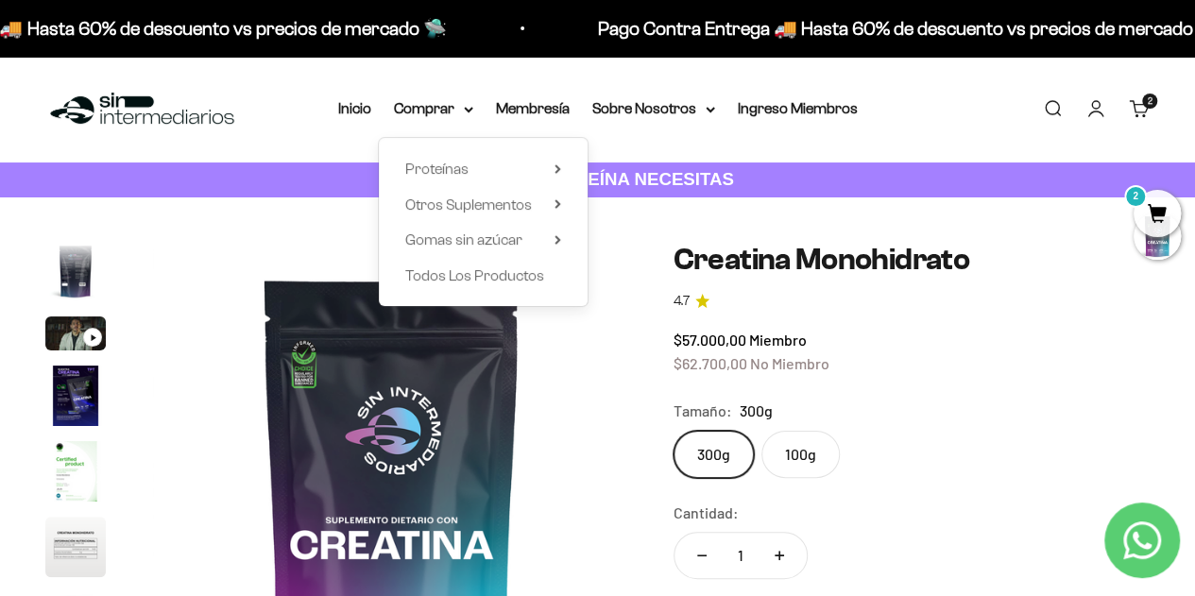
click at [571, 239] on div "Proteínas Ver Todos Whey Iso Vegan" at bounding box center [483, 222] width 209 height 168
click at [557, 239] on icon at bounding box center [558, 240] width 4 height 8
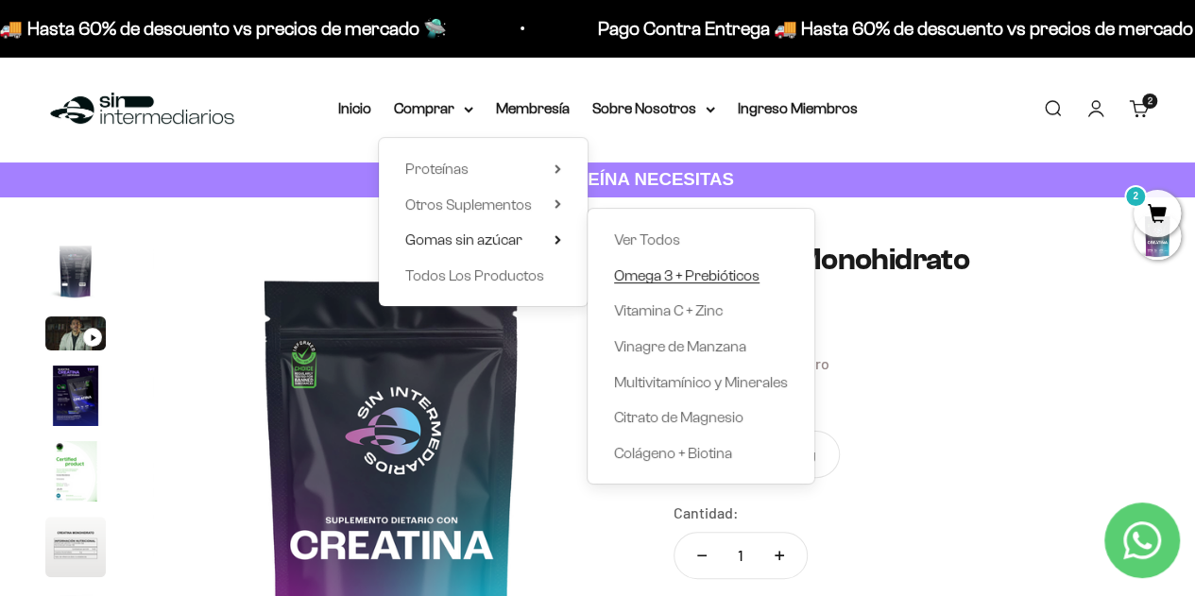
click at [695, 276] on span "Omega 3 + Prebióticos" at bounding box center [686, 275] width 145 height 16
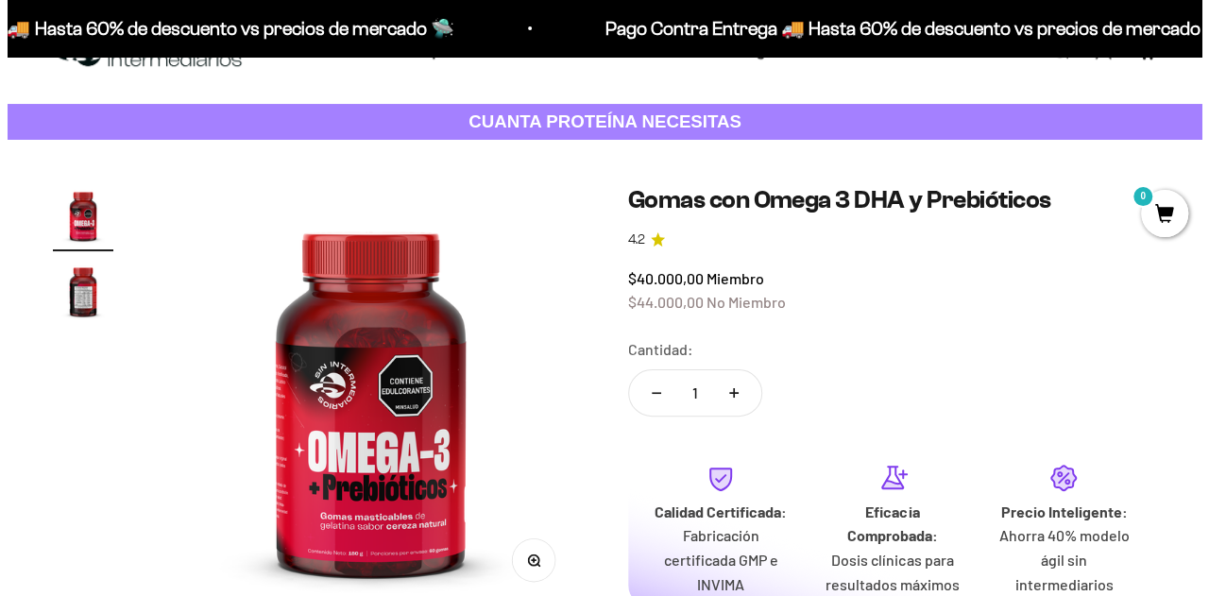
scroll to position [283, 0]
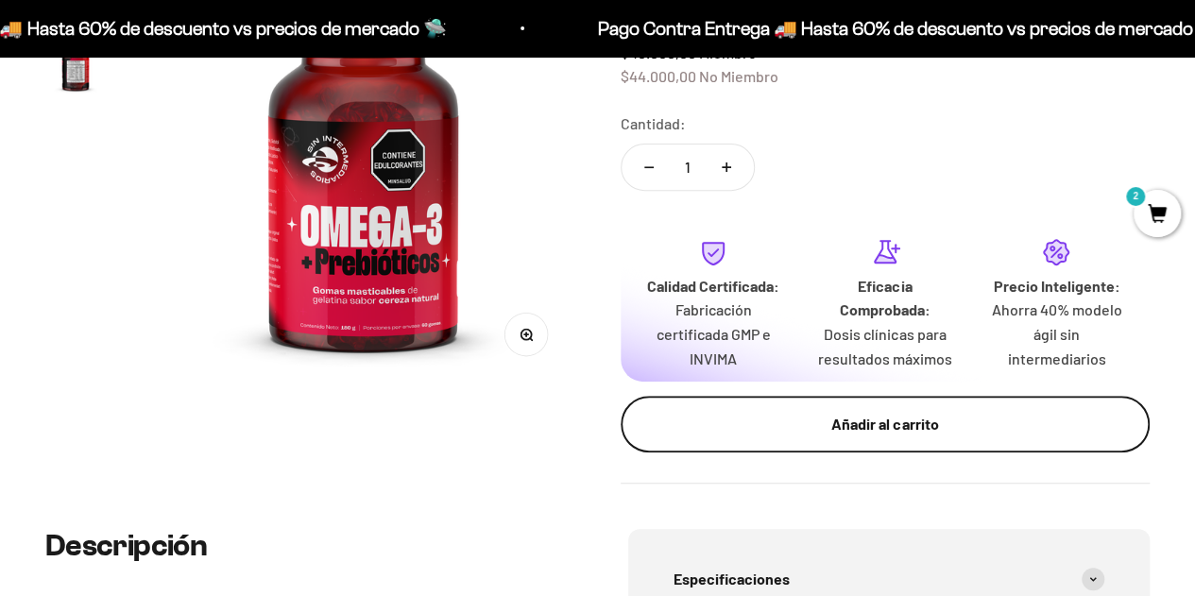
click at [820, 435] on div "Añadir al carrito" at bounding box center [885, 424] width 454 height 25
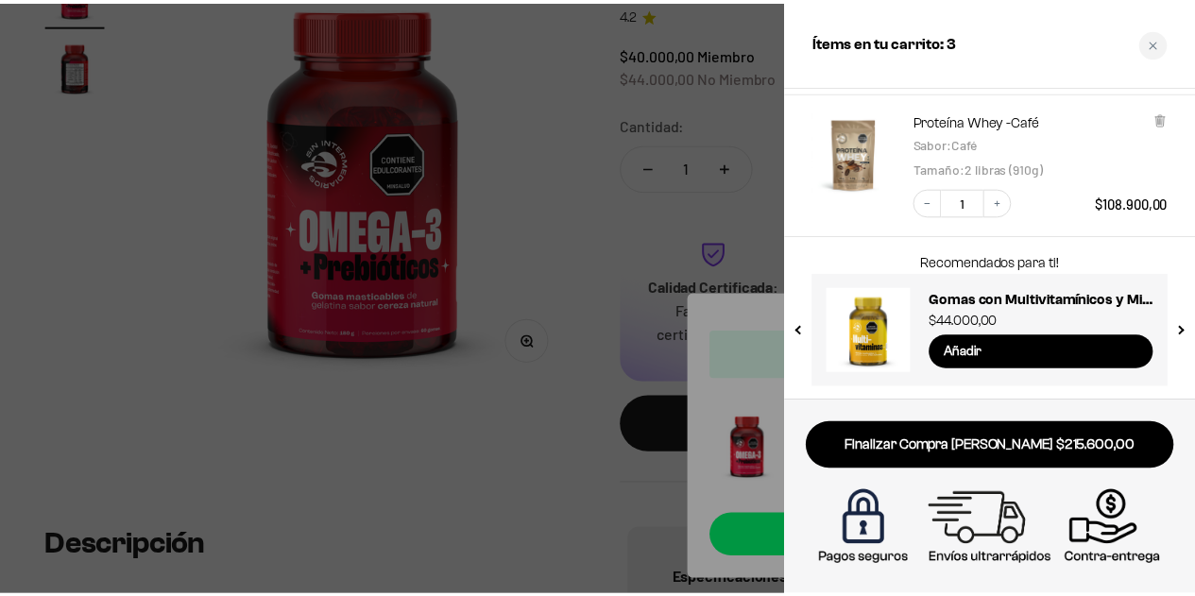
scroll to position [0, 0]
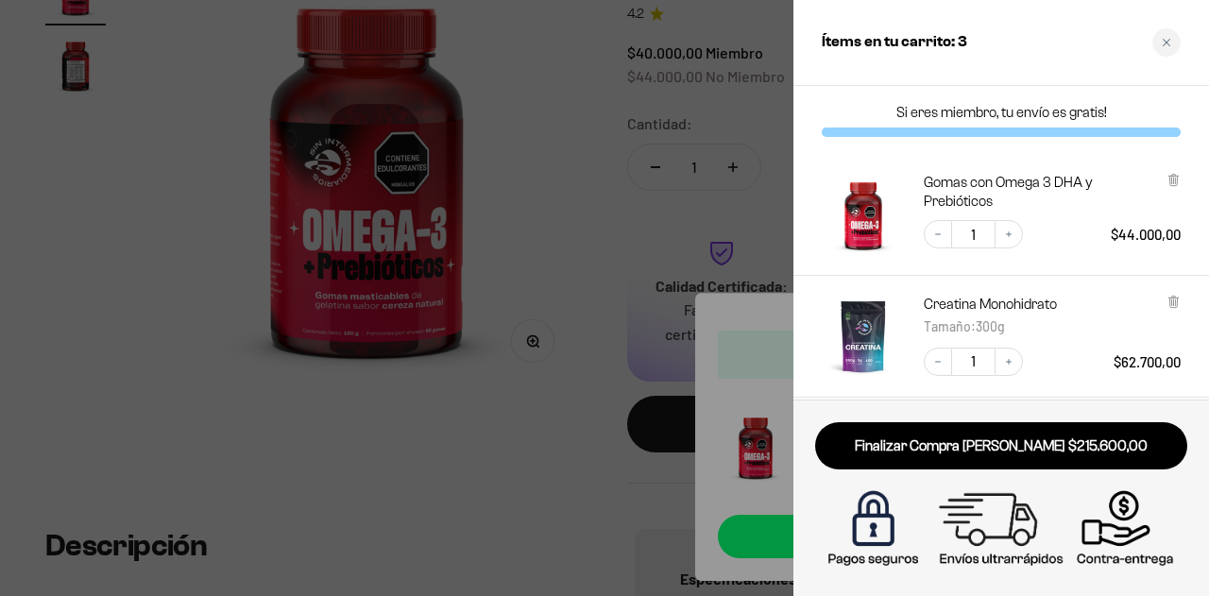
click at [595, 230] on div at bounding box center [604, 298] width 1209 height 596
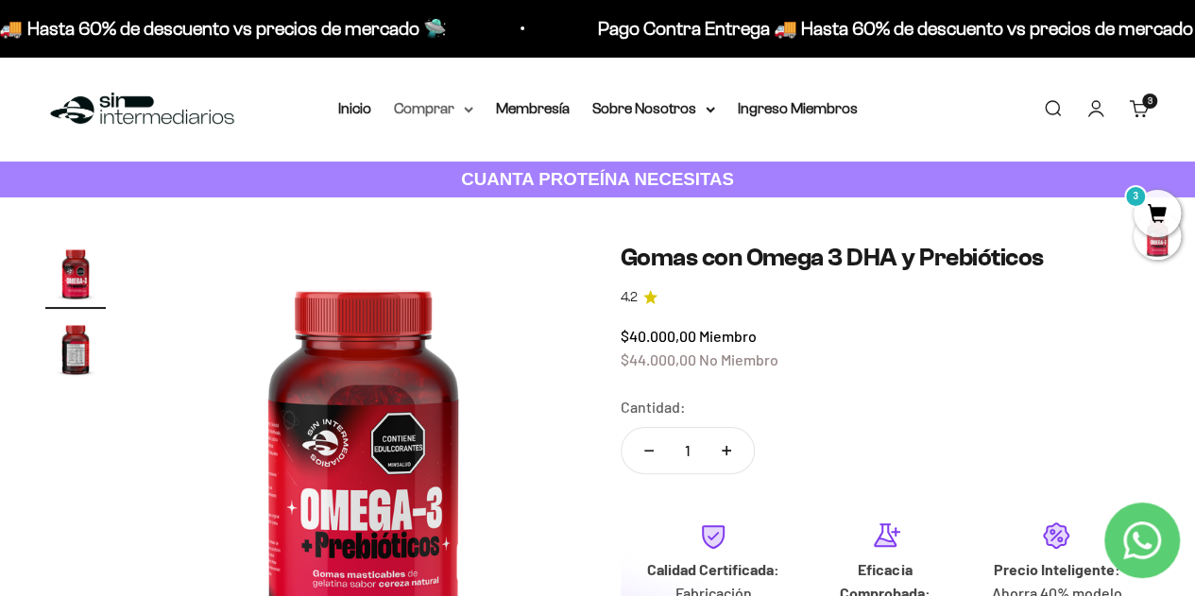
click at [452, 111] on summary "Comprar" at bounding box center [433, 108] width 79 height 25
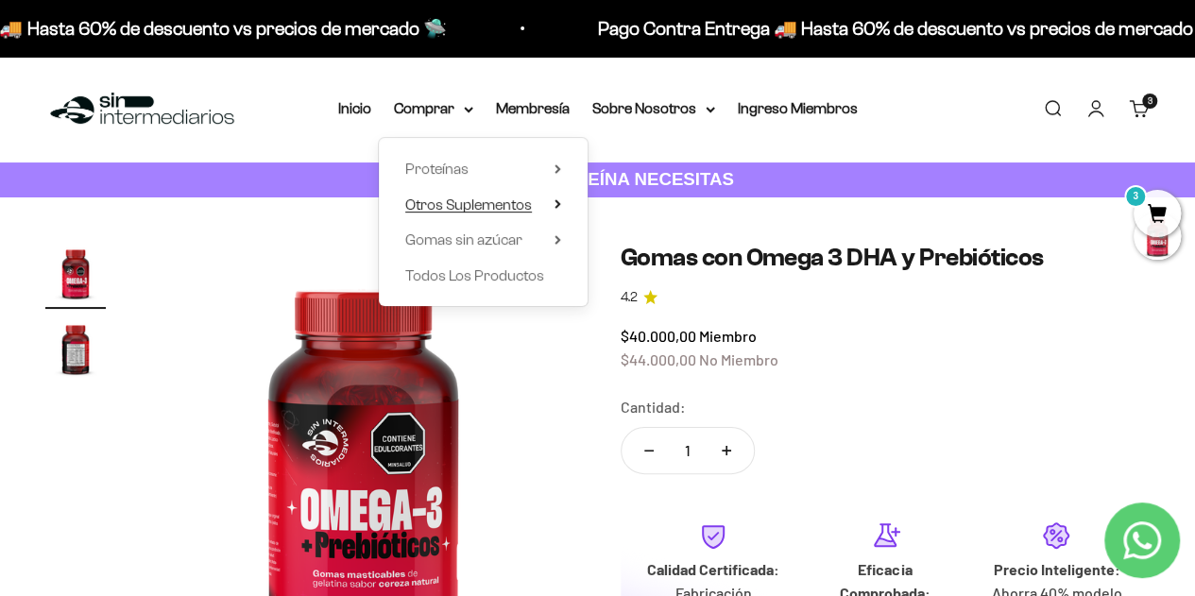
click at [556, 199] on icon at bounding box center [558, 203] width 7 height 9
click at [552, 241] on summary "Gomas sin azúcar" at bounding box center [483, 240] width 156 height 25
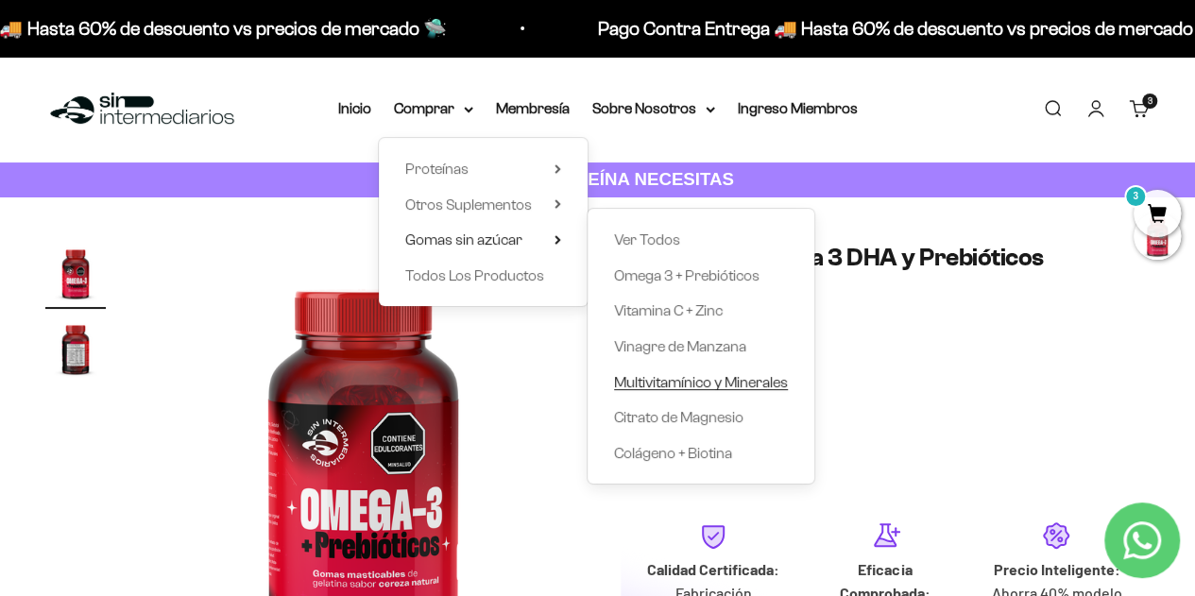
click at [693, 387] on span "Multivitamínico y Minerales" at bounding box center [701, 382] width 174 height 16
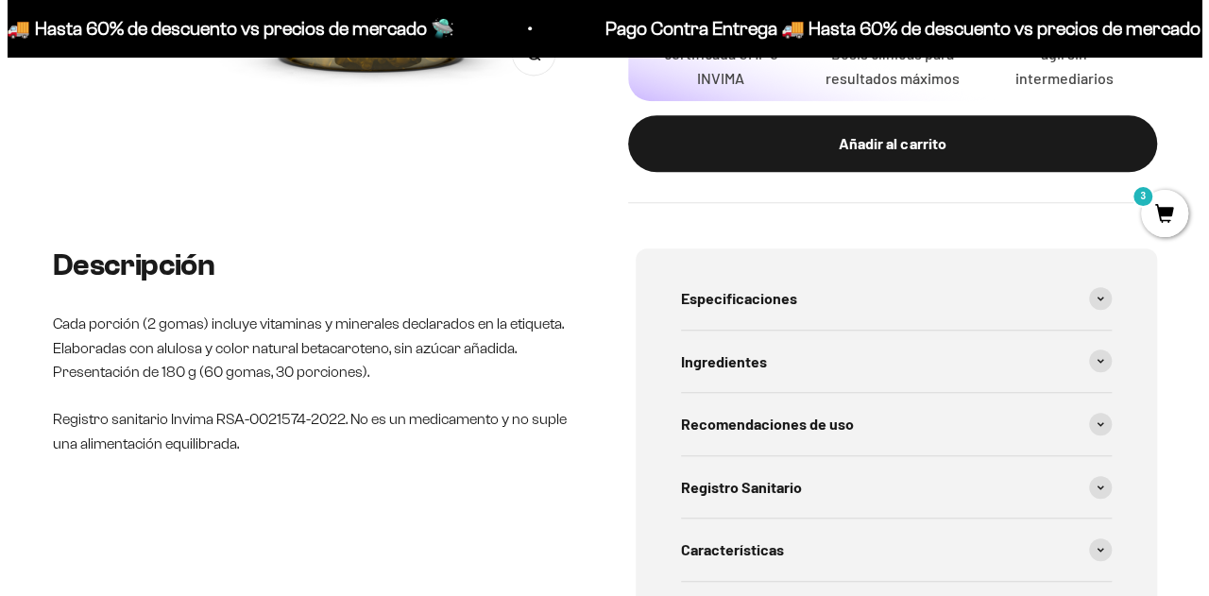
scroll to position [567, 0]
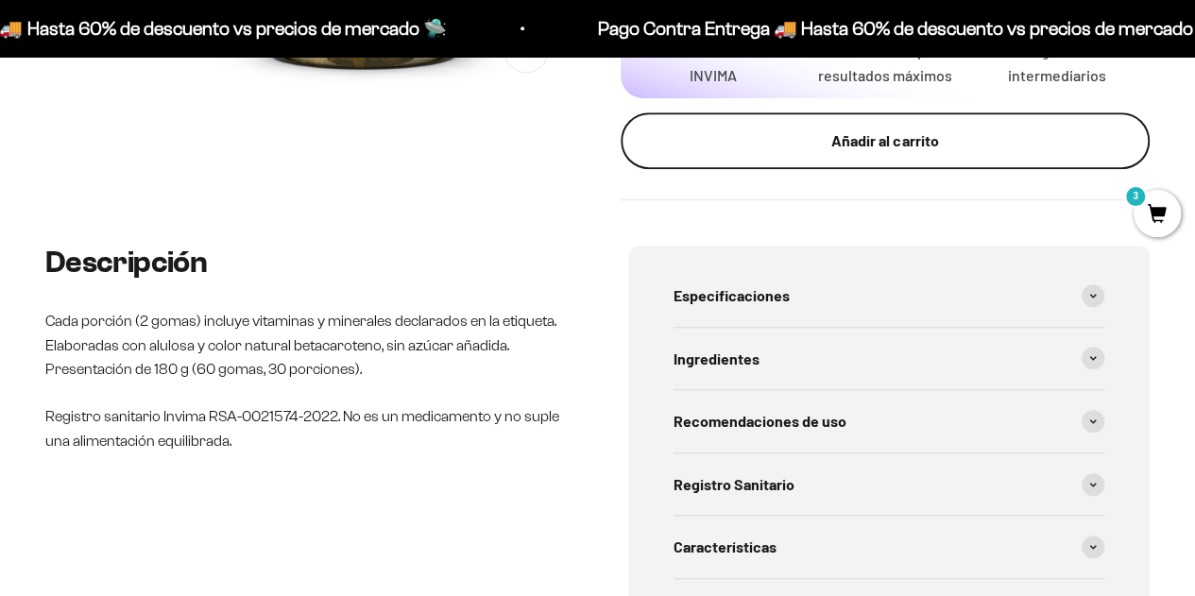
click at [839, 142] on div "Añadir al carrito" at bounding box center [885, 140] width 454 height 25
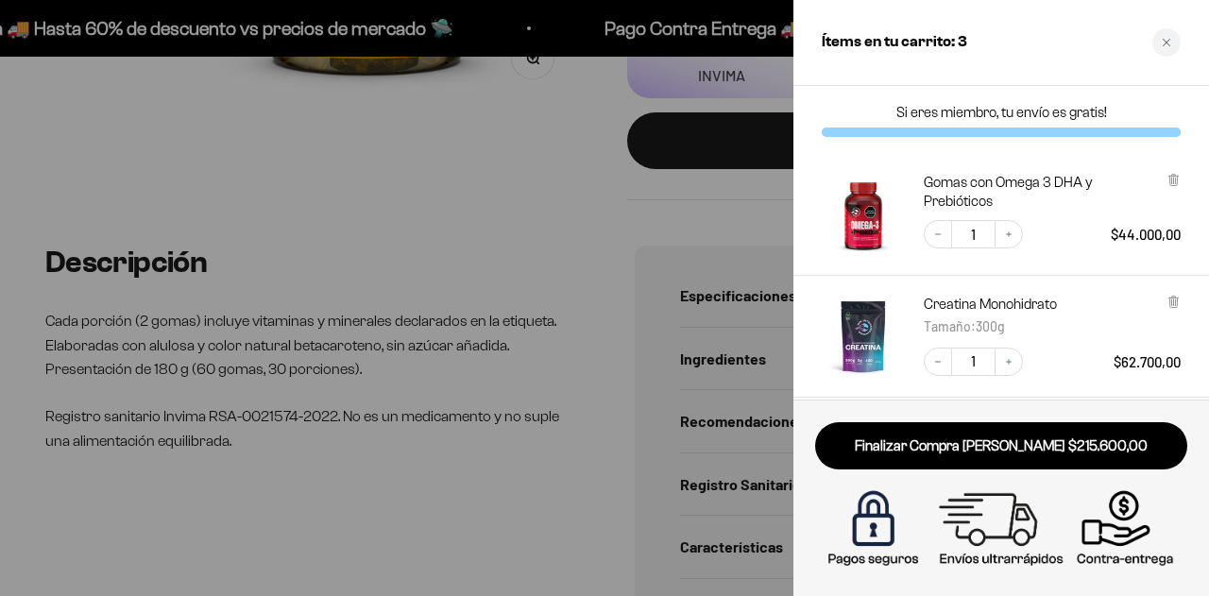
scroll to position [0, 0]
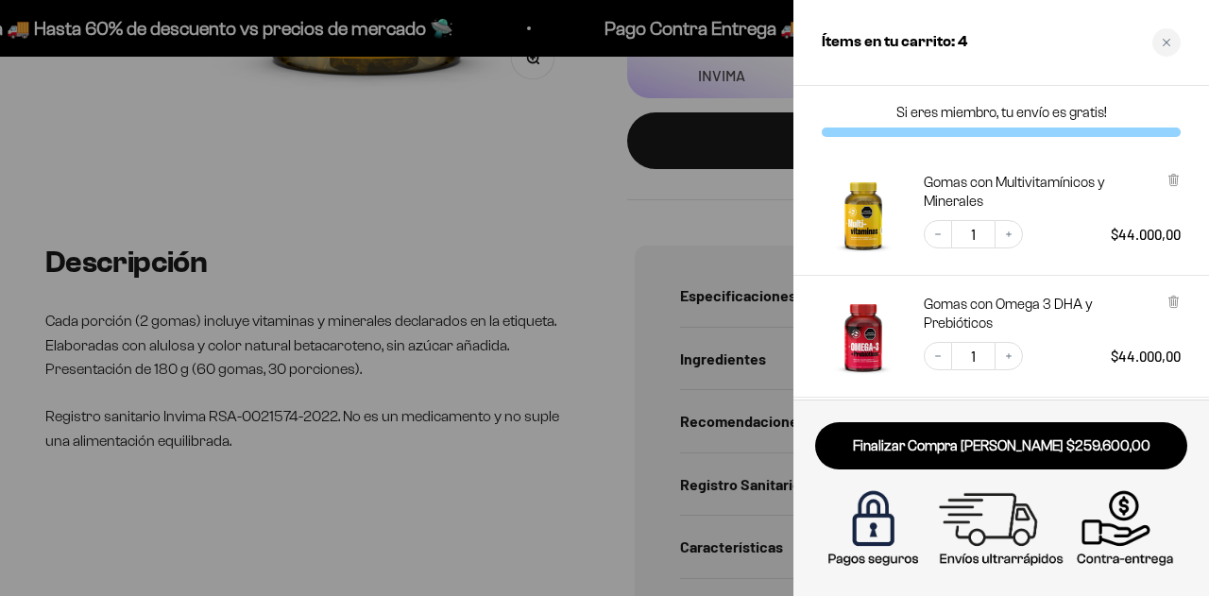
click at [958, 450] on link "Finalizar Compra [PERSON_NAME] $259.600,00" at bounding box center [1001, 446] width 372 height 48
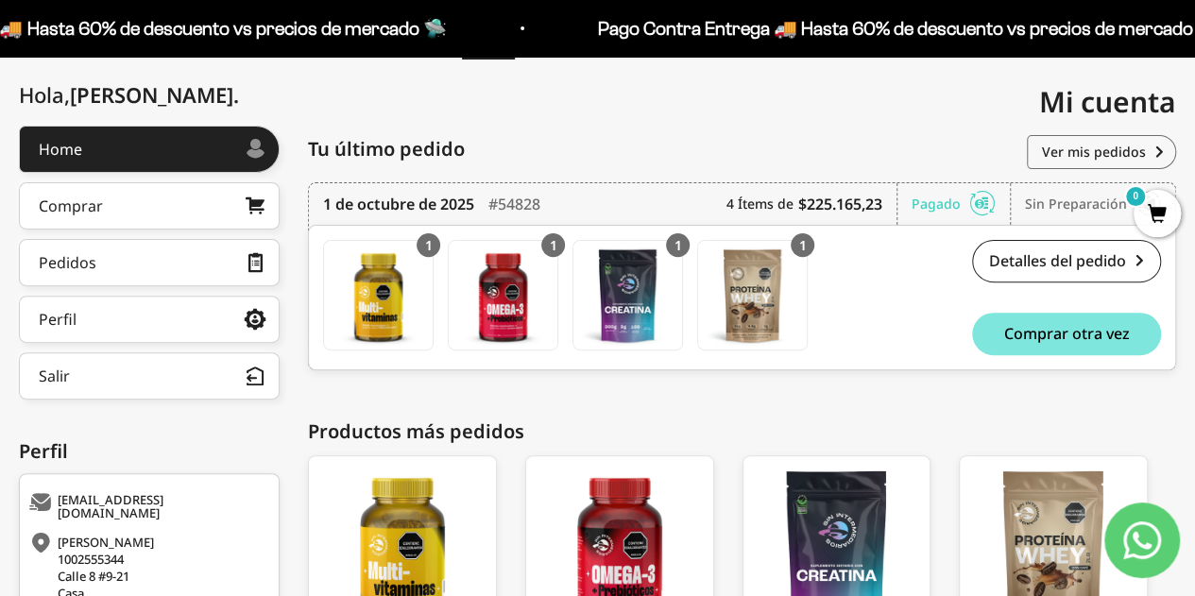
scroll to position [17, 0]
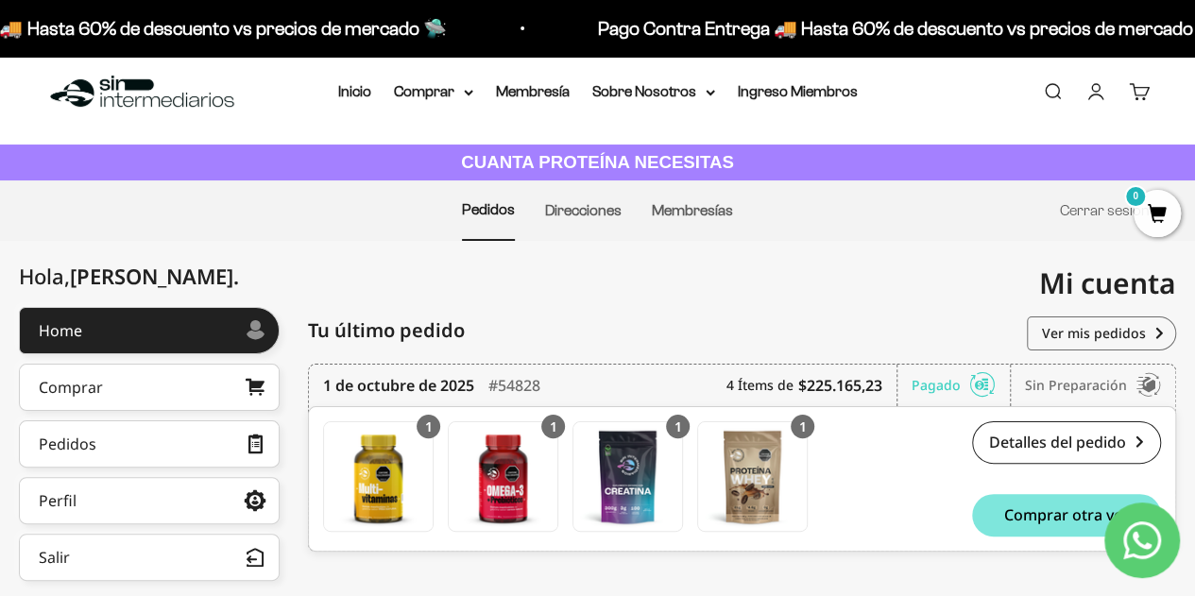
click at [1077, 392] on div "Sin preparación" at bounding box center [1093, 386] width 136 height 42
